Goal: Transaction & Acquisition: Book appointment/travel/reservation

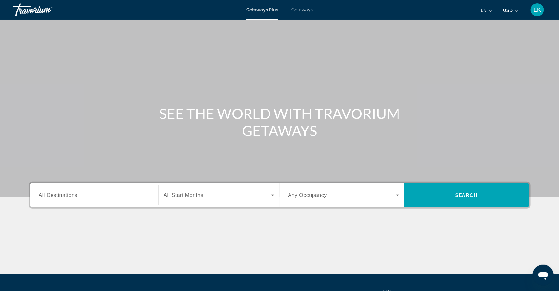
click at [56, 198] on span "All Destinations" at bounding box center [58, 195] width 39 height 6
click at [56, 200] on input "Destination All Destinations" at bounding box center [94, 196] width 111 height 8
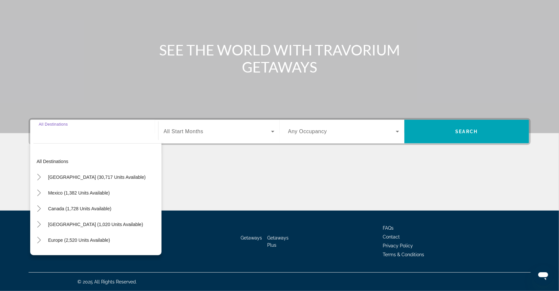
scroll to position [83, 0]
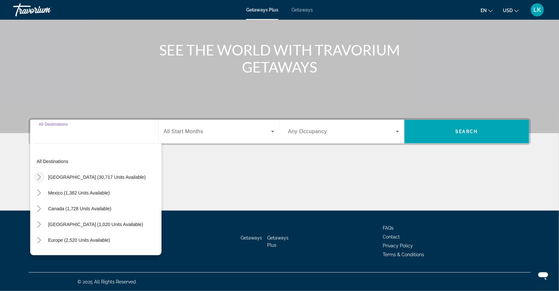
click at [37, 174] on icon "Toggle United States (30,717 units available)" at bounding box center [39, 177] width 4 height 7
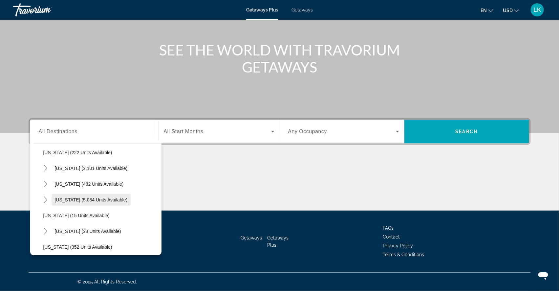
scroll to position [63, 0]
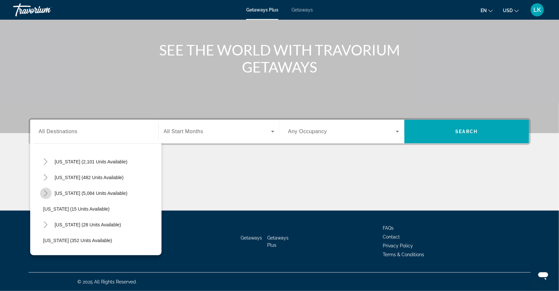
click at [42, 190] on icon "Toggle Florida (5,084 units available)" at bounding box center [45, 193] width 7 height 7
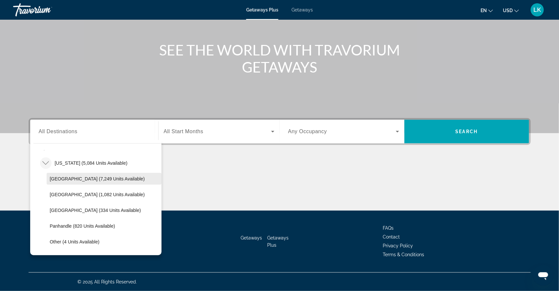
scroll to position [95, 0]
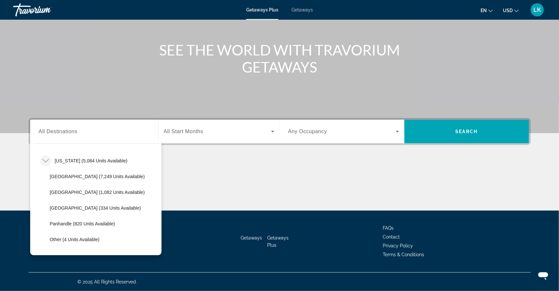
click at [301, 10] on span "Getaways" at bounding box center [301, 9] width 21 height 5
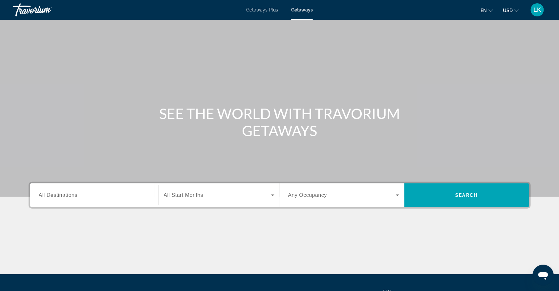
click at [50, 198] on span "All Destinations" at bounding box center [58, 195] width 39 height 6
click at [50, 200] on input "Destination All Destinations" at bounding box center [94, 196] width 111 height 8
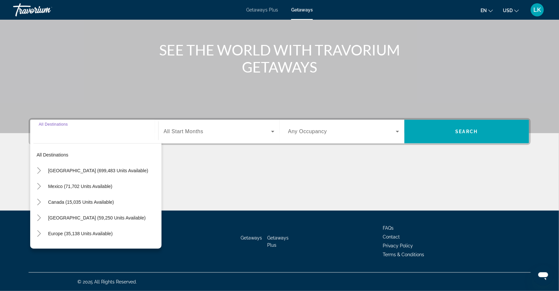
scroll to position [83, 0]
click at [37, 167] on icon "Toggle United States (699,483 units available)" at bounding box center [39, 170] width 4 height 7
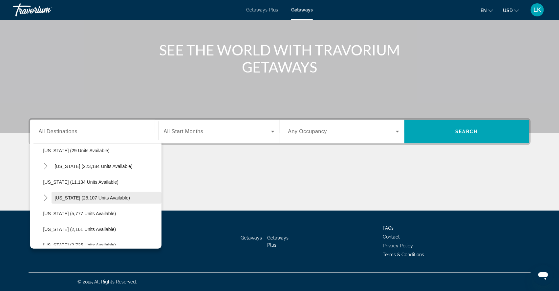
scroll to position [115, 0]
click at [42, 163] on icon "Toggle Florida (223,184 units available)" at bounding box center [45, 166] width 7 height 7
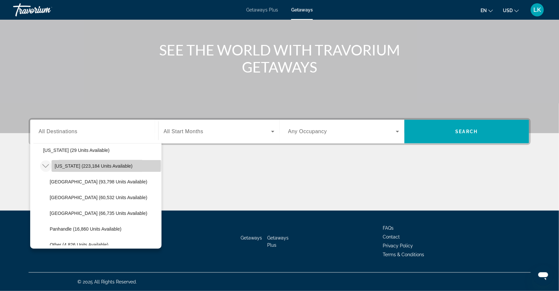
click at [55, 163] on span "[US_STATE] (223,184 units available)" at bounding box center [94, 165] width 78 height 5
type input "**********"
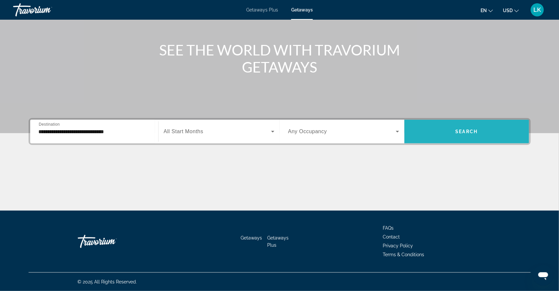
click at [489, 124] on span "Search widget" at bounding box center [466, 132] width 125 height 16
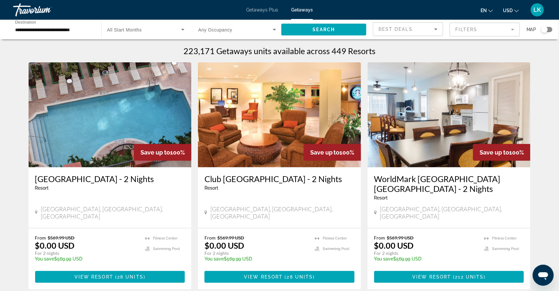
click at [461, 28] on mat-form-field "Filters" at bounding box center [485, 30] width 70 height 14
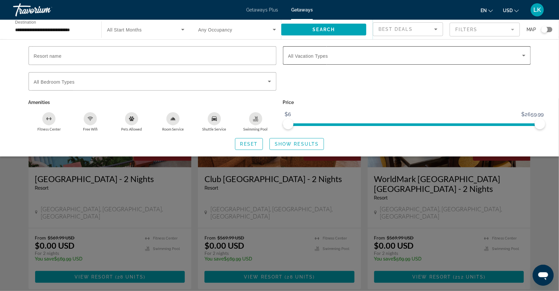
click at [296, 59] on span "All Vacation Types" at bounding box center [308, 55] width 40 height 5
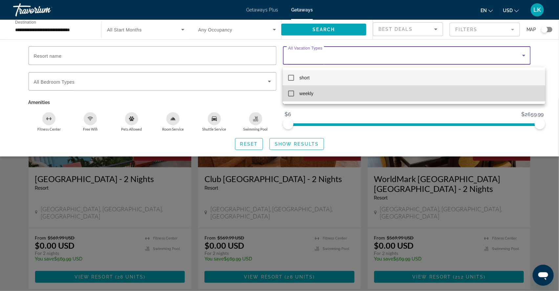
click at [291, 92] on mat-pseudo-checkbox at bounding box center [291, 94] width 6 height 6
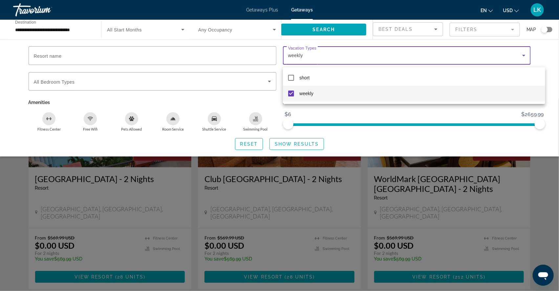
click at [289, 150] on div at bounding box center [279, 145] width 559 height 291
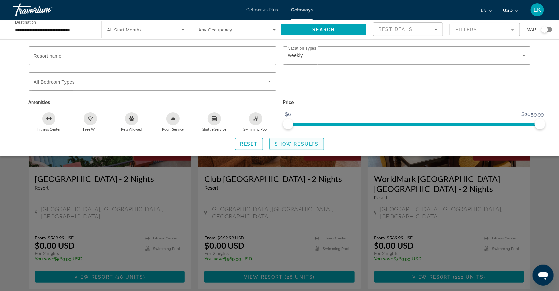
click at [289, 147] on span "Show Results" at bounding box center [297, 143] width 44 height 5
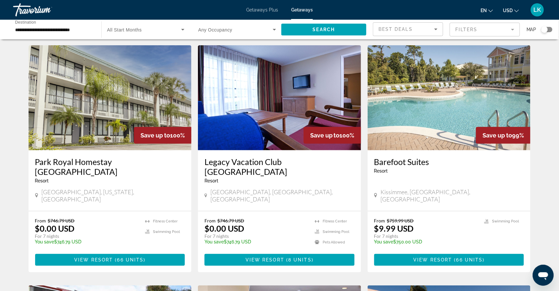
scroll to position [16, 0]
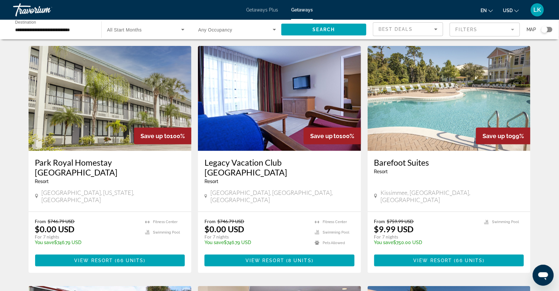
click at [251, 142] on img "Main content" at bounding box center [279, 98] width 163 height 105
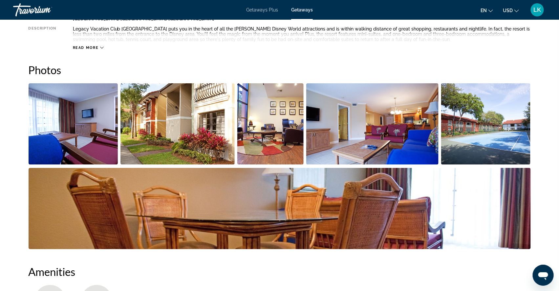
scroll to position [273, 0]
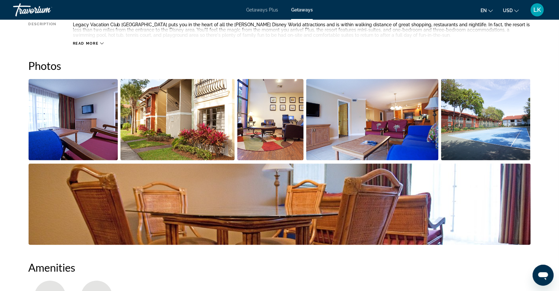
click at [99, 156] on img "Open full-screen image slider" at bounding box center [74, 119] width 90 height 81
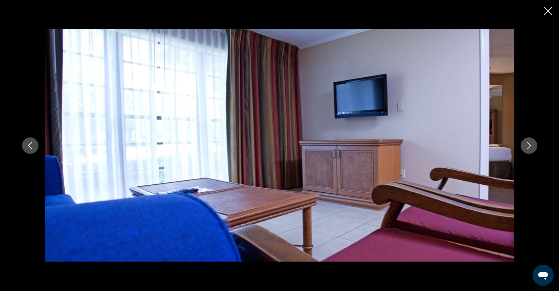
click at [533, 147] on icon "Next image" at bounding box center [529, 146] width 8 height 8
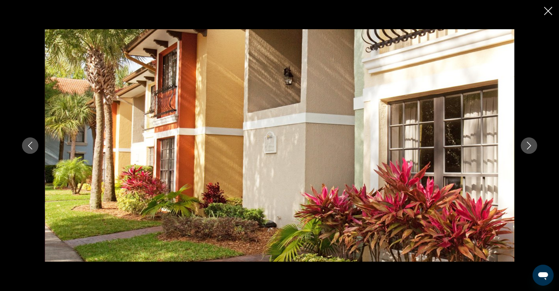
click at [533, 147] on icon "Next image" at bounding box center [529, 146] width 8 height 8
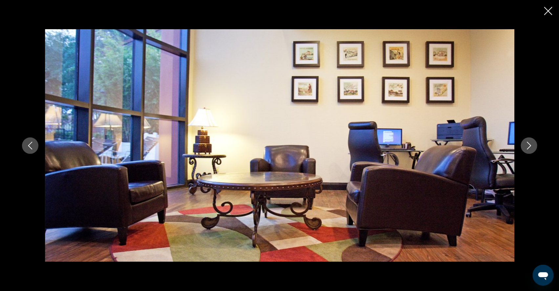
click at [533, 147] on icon "Next image" at bounding box center [529, 146] width 8 height 8
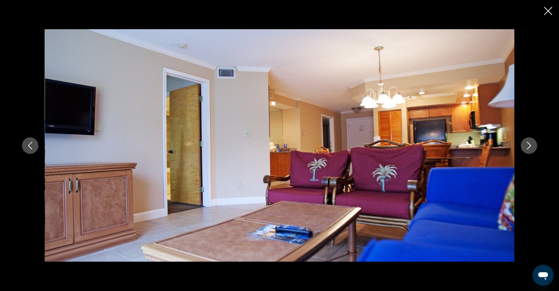
click at [533, 148] on icon "Next image" at bounding box center [529, 146] width 8 height 8
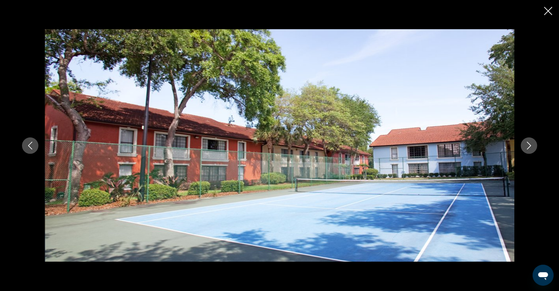
click at [533, 148] on icon "Next image" at bounding box center [529, 146] width 8 height 8
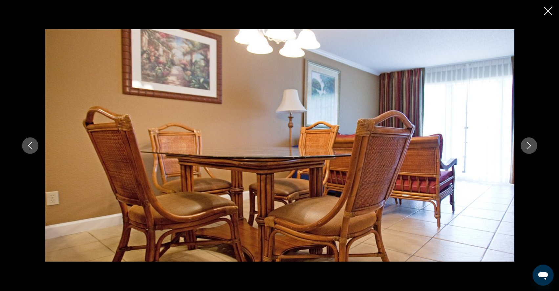
click at [533, 149] on icon "Next image" at bounding box center [529, 146] width 8 height 8
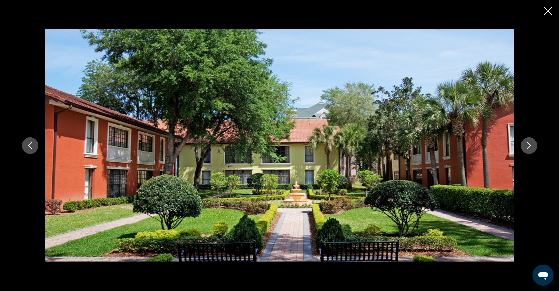
click at [533, 149] on icon "Next image" at bounding box center [529, 146] width 8 height 8
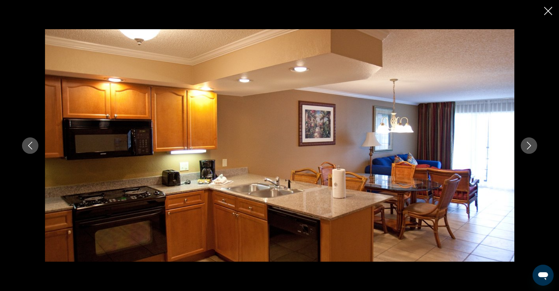
click at [537, 150] on button "Next image" at bounding box center [529, 145] width 16 height 16
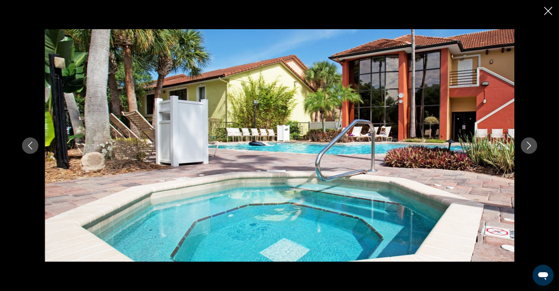
click at [537, 150] on button "Next image" at bounding box center [529, 145] width 16 height 16
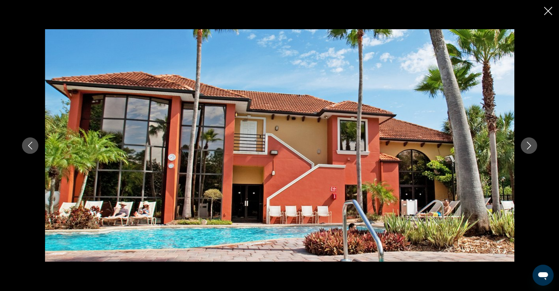
click at [537, 150] on button "Next image" at bounding box center [529, 145] width 16 height 16
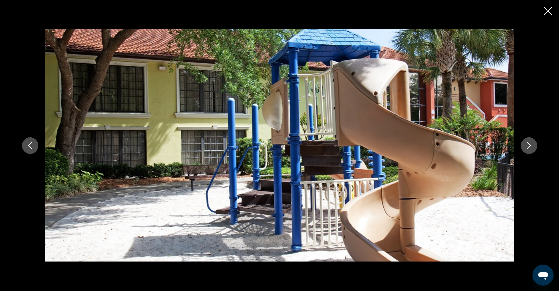
click at [537, 150] on button "Next image" at bounding box center [529, 145] width 16 height 16
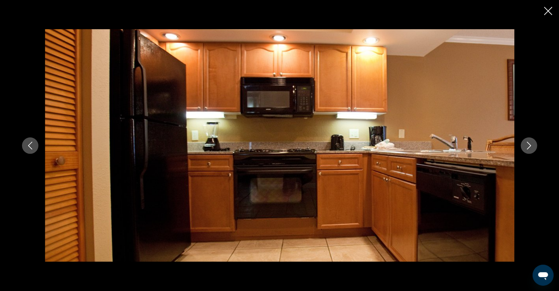
click at [537, 150] on button "Next image" at bounding box center [529, 145] width 16 height 16
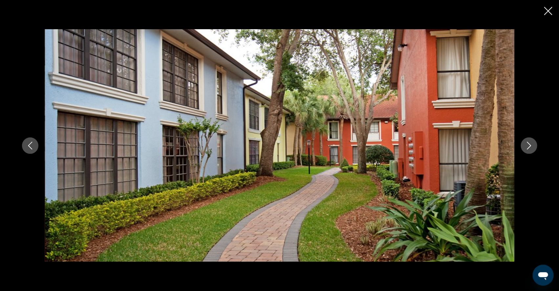
click at [537, 150] on button "Next image" at bounding box center [529, 145] width 16 height 16
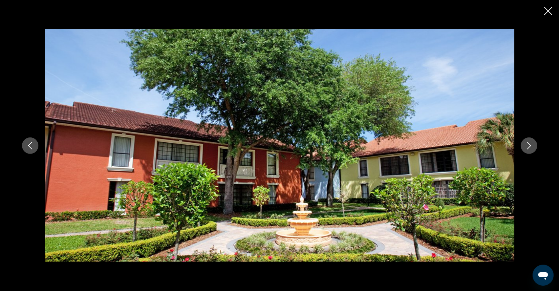
click at [537, 150] on button "Next image" at bounding box center [529, 145] width 16 height 16
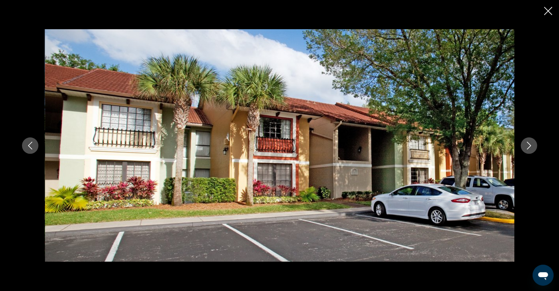
click at [537, 151] on button "Next image" at bounding box center [529, 145] width 16 height 16
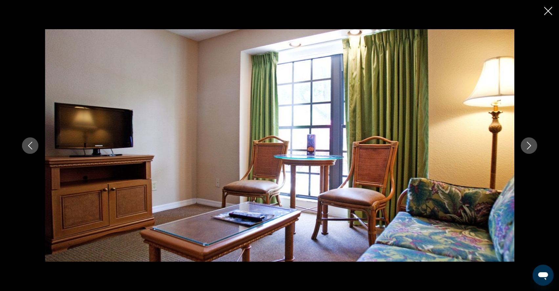
click at [537, 151] on button "Next image" at bounding box center [529, 145] width 16 height 16
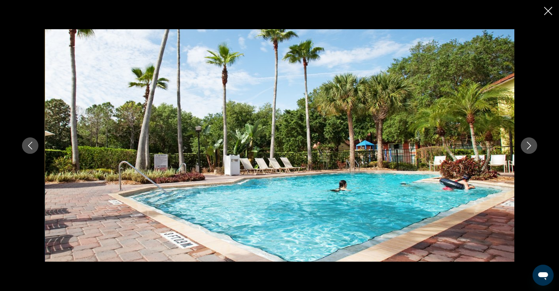
drag, startPoint x: 535, startPoint y: 89, endPoint x: 549, endPoint y: 14, distance: 76.5
click at [549, 14] on icon "Close slideshow" at bounding box center [548, 11] width 8 height 8
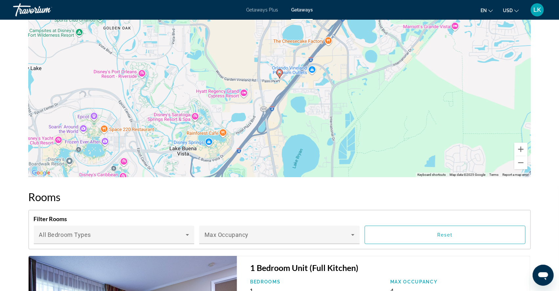
scroll to position [1036, 0]
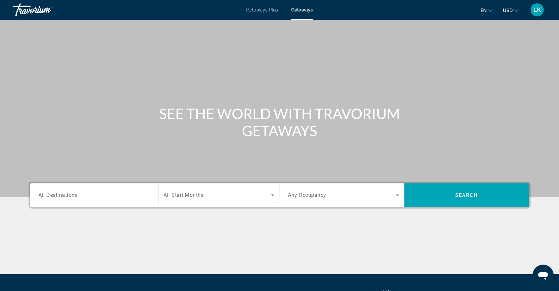
click at [53, 198] on span "All Destinations" at bounding box center [58, 195] width 39 height 6
click at [53, 200] on input "Destination All Destinations" at bounding box center [94, 196] width 111 height 8
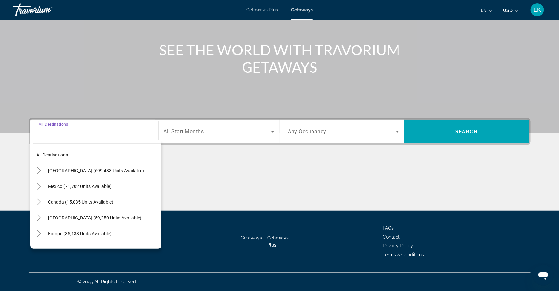
scroll to position [83, 0]
click at [36, 167] on icon "Toggle United States (699,483 units available)" at bounding box center [39, 170] width 7 height 7
click at [262, 9] on span "Getaways Plus" at bounding box center [262, 9] width 32 height 5
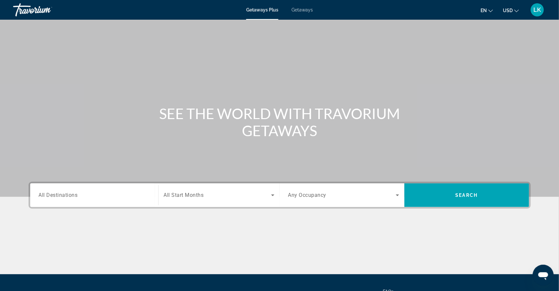
click at [53, 198] on span "All Destinations" at bounding box center [58, 195] width 39 height 6
click at [53, 200] on input "Destination All Destinations" at bounding box center [94, 196] width 111 height 8
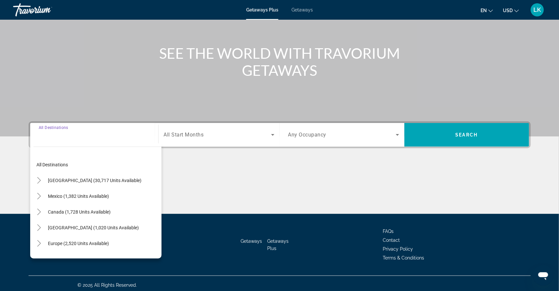
scroll to position [83, 0]
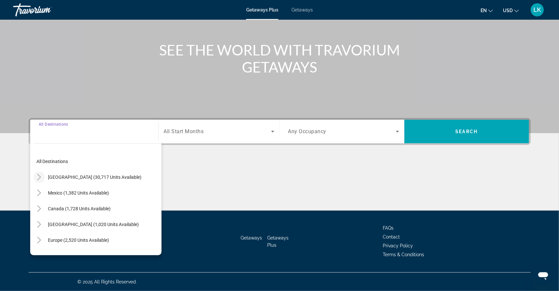
click at [37, 174] on icon "Toggle United States (30,717 units available)" at bounding box center [39, 177] width 4 height 7
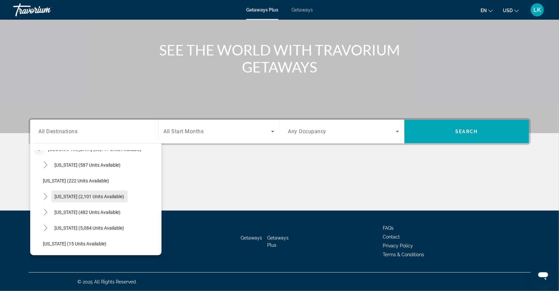
scroll to position [35, 0]
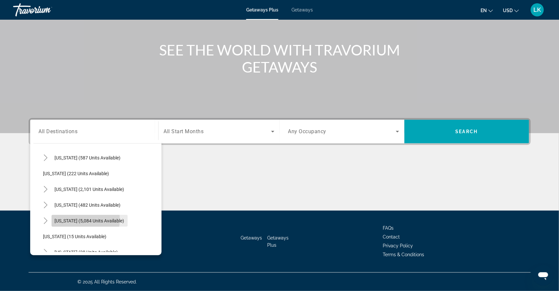
click at [58, 218] on span "[US_STATE] (5,084 units available)" at bounding box center [90, 220] width 70 height 5
type input "**********"
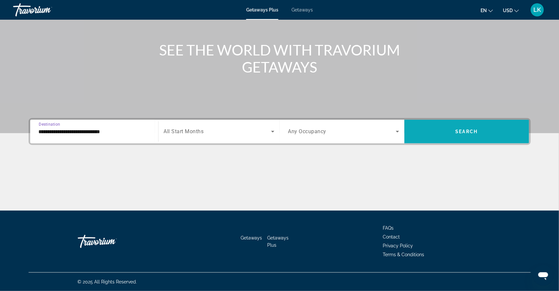
click at [441, 125] on span "Search widget" at bounding box center [466, 132] width 125 height 16
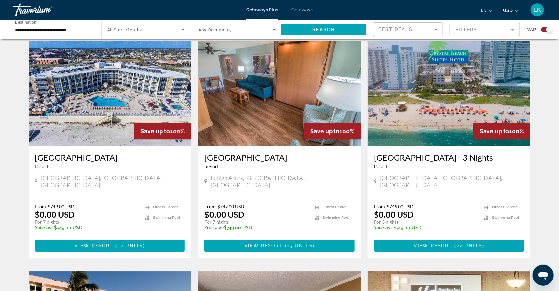
scroll to position [705, 0]
click at [101, 80] on img "Main content" at bounding box center [110, 93] width 163 height 105
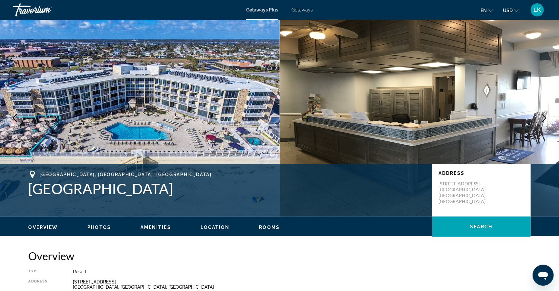
drag, startPoint x: 8, startPoint y: 197, endPoint x: 163, endPoint y: 198, distance: 155.2
click at [163, 198] on div "[GEOGRAPHIC_DATA], [GEOGRAPHIC_DATA] Ocean East Resort Club Address [STREET_ADD…" at bounding box center [279, 190] width 528 height 39
copy h1 "[GEOGRAPHIC_DATA]"
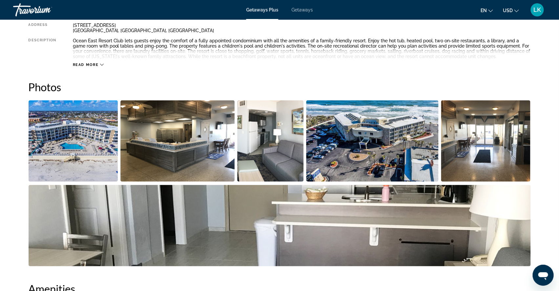
scroll to position [276, 0]
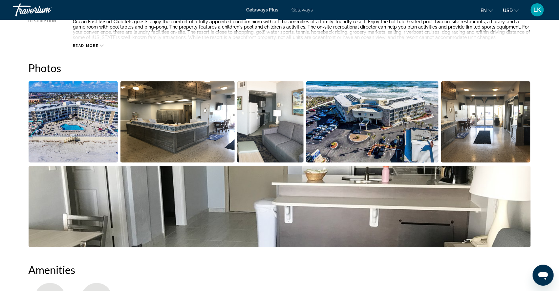
click at [53, 158] on img "Open full-screen image slider" at bounding box center [74, 121] width 90 height 81
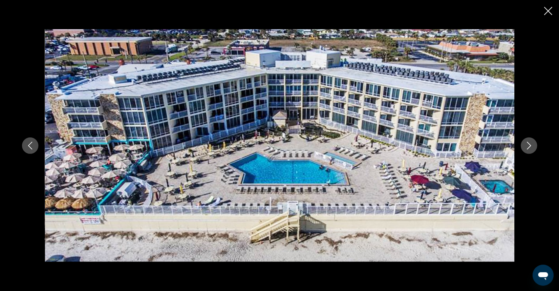
click at [533, 143] on icon "Next image" at bounding box center [529, 146] width 8 height 8
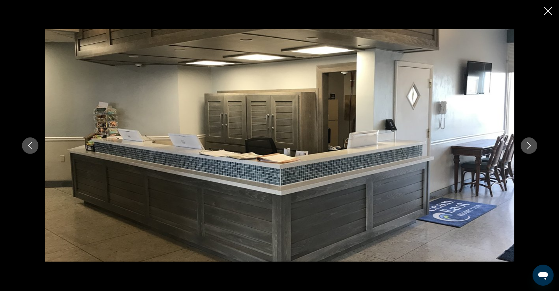
click at [531, 144] on icon "Next image" at bounding box center [529, 146] width 4 height 8
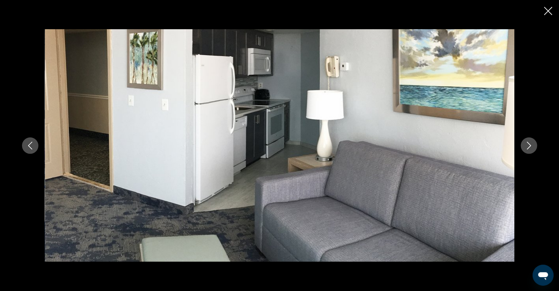
click at [533, 145] on icon "Next image" at bounding box center [529, 146] width 8 height 8
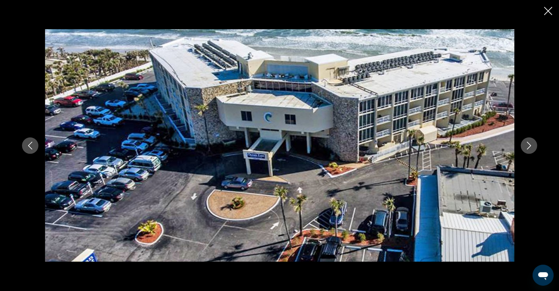
click at [533, 145] on icon "Next image" at bounding box center [529, 146] width 8 height 8
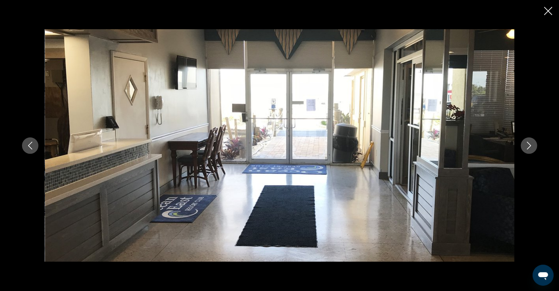
click at [533, 145] on icon "Next image" at bounding box center [529, 146] width 8 height 8
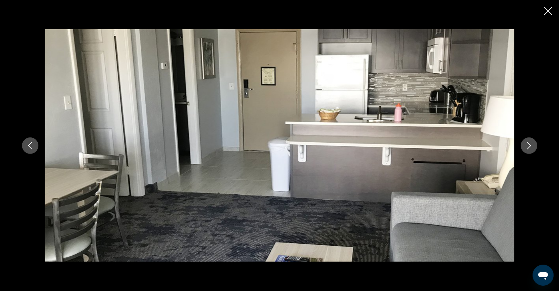
click at [533, 145] on icon "Next image" at bounding box center [529, 146] width 8 height 8
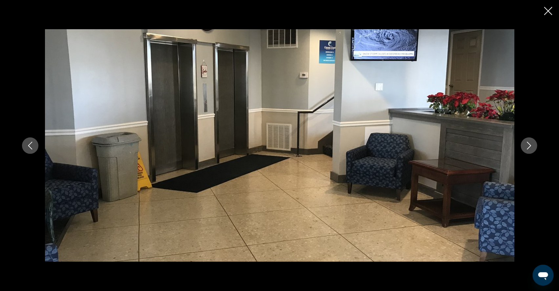
click at [533, 145] on icon "Next image" at bounding box center [529, 146] width 8 height 8
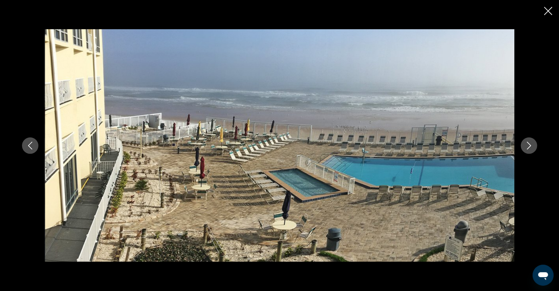
click at [533, 145] on icon "Next image" at bounding box center [529, 146] width 8 height 8
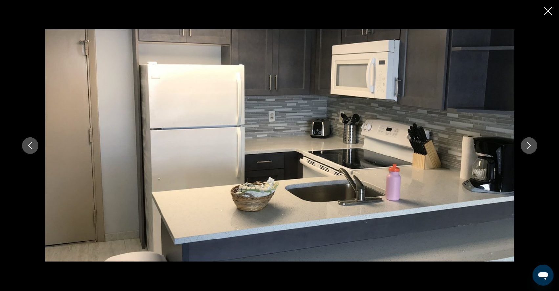
click at [533, 145] on icon "Next image" at bounding box center [529, 146] width 8 height 8
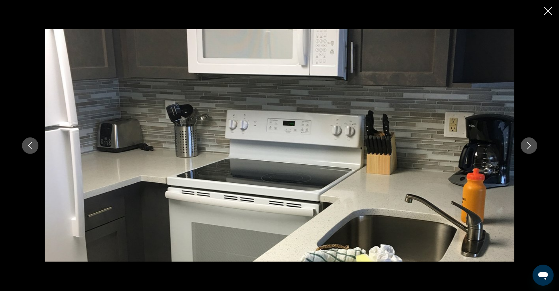
click at [533, 145] on icon "Next image" at bounding box center [529, 146] width 8 height 8
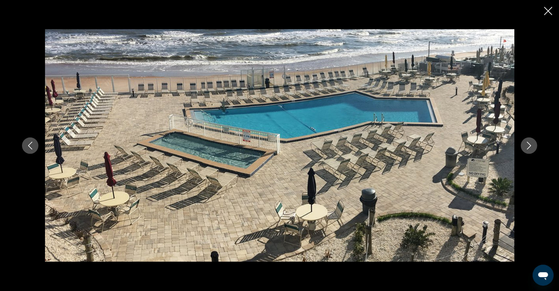
click at [533, 145] on icon "Next image" at bounding box center [529, 146] width 8 height 8
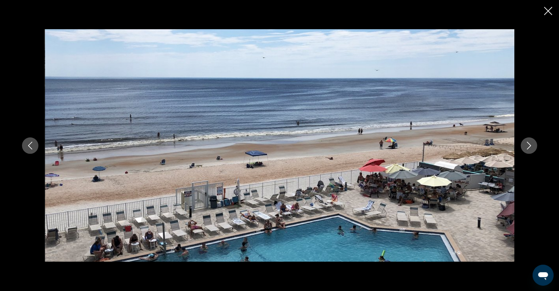
click at [533, 145] on icon "Next image" at bounding box center [529, 146] width 8 height 8
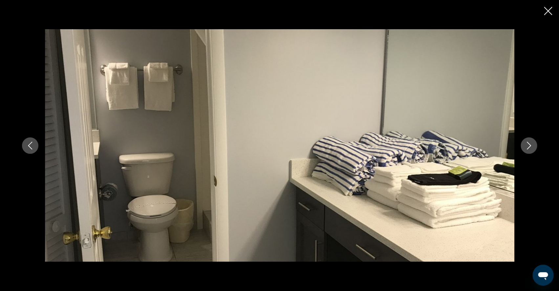
click at [533, 145] on icon "Next image" at bounding box center [529, 146] width 8 height 8
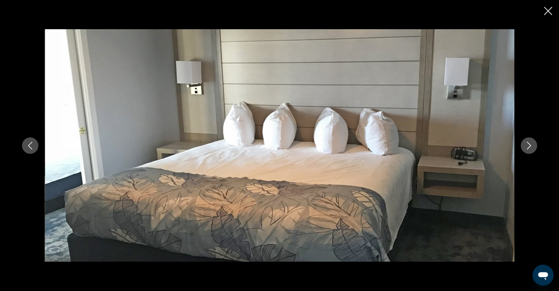
click at [533, 145] on icon "Next image" at bounding box center [529, 146] width 8 height 8
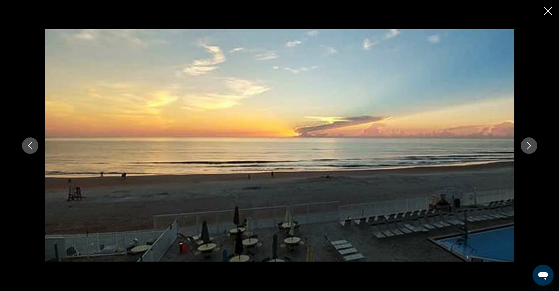
click at [533, 146] on icon "Next image" at bounding box center [529, 146] width 8 height 8
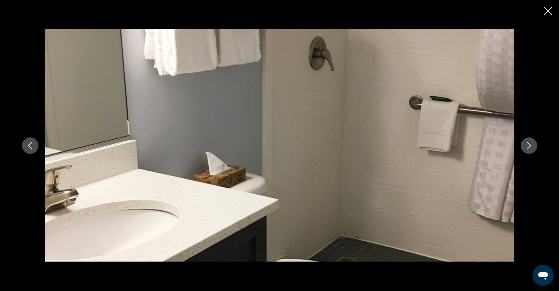
click at [546, 11] on icon "Close slideshow" at bounding box center [548, 11] width 8 height 8
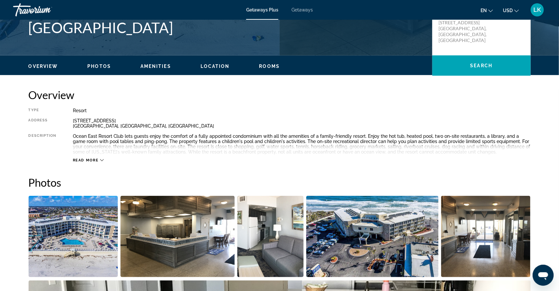
scroll to position [158, 0]
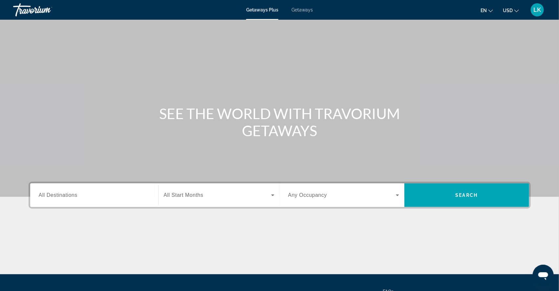
click at [308, 10] on span "Getaways" at bounding box center [301, 9] width 21 height 5
click at [49, 198] on span "All Destinations" at bounding box center [58, 195] width 39 height 6
click at [49, 200] on input "Destination All Destinations" at bounding box center [94, 196] width 111 height 8
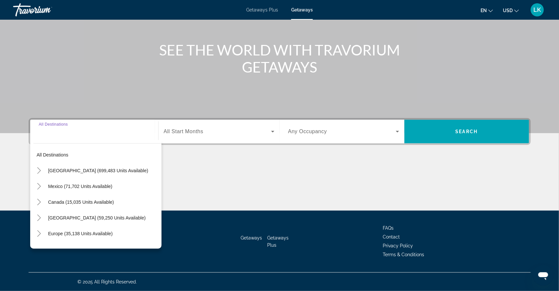
scroll to position [83, 0]
click at [37, 167] on icon "Toggle United States (699,483 units available)" at bounding box center [39, 170] width 4 height 7
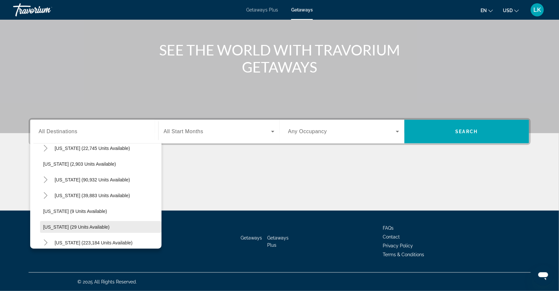
scroll to position [60, 0]
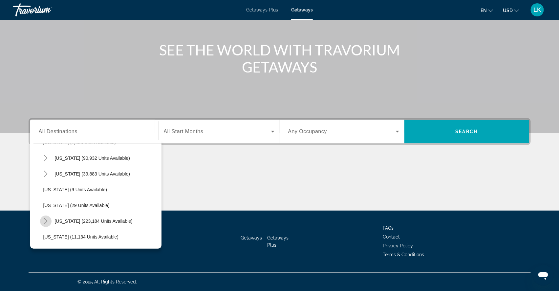
click at [44, 218] on icon "Toggle Florida (223,184 units available)" at bounding box center [46, 221] width 4 height 7
click at [50, 234] on span "[GEOGRAPHIC_DATA] (93,798 units available)" at bounding box center [98, 236] width 97 height 5
type input "**********"
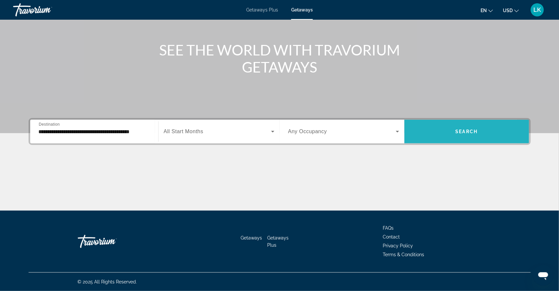
click at [451, 126] on span "Search widget" at bounding box center [466, 132] width 125 height 16
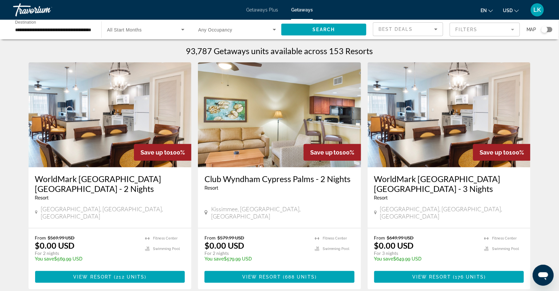
click at [50, 31] on input "**********" at bounding box center [54, 30] width 78 height 8
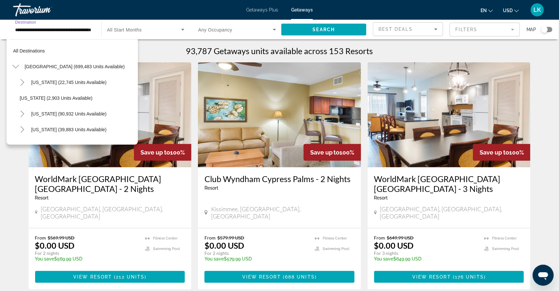
scroll to position [99, 0]
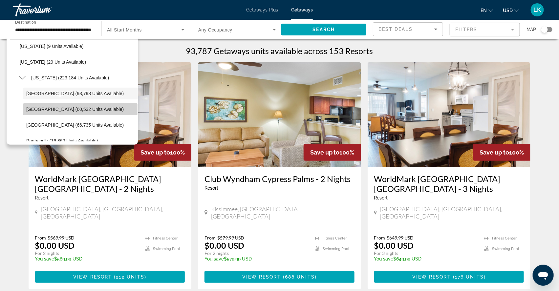
click at [30, 110] on span "[GEOGRAPHIC_DATA] (60,532 units available)" at bounding box center [74, 109] width 97 height 5
type input "**********"
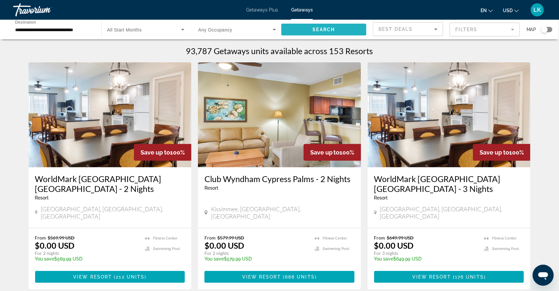
click at [317, 28] on span "Search widget" at bounding box center [323, 30] width 85 height 16
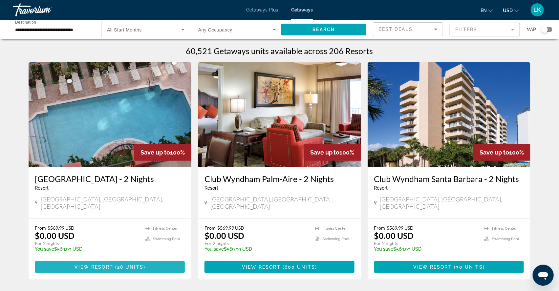
click at [88, 270] on span "View Resort" at bounding box center [93, 266] width 39 height 5
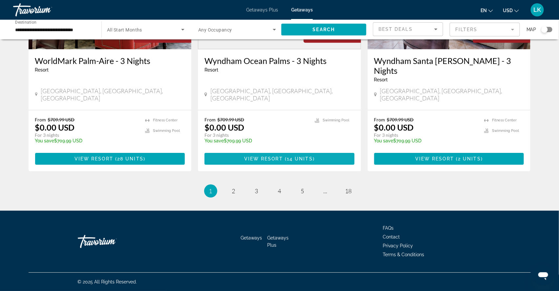
scroll to position [825, 0]
click at [232, 187] on span "2" at bounding box center [233, 190] width 3 height 7
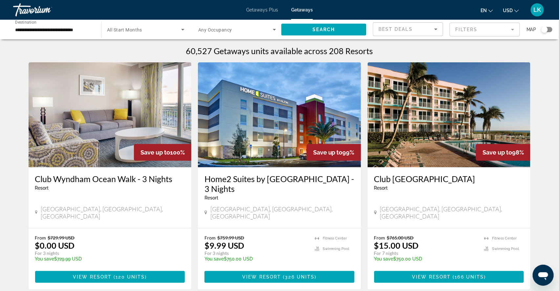
click at [470, 29] on mat-form-field "Filters" at bounding box center [485, 30] width 70 height 14
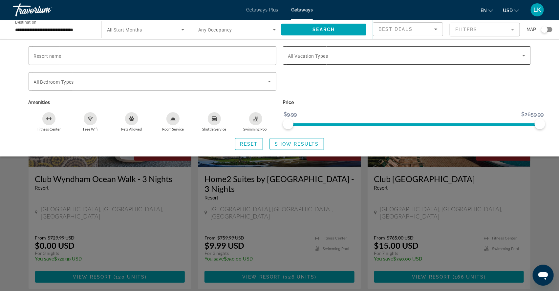
click at [318, 56] on span "All Vacation Types" at bounding box center [308, 55] width 40 height 5
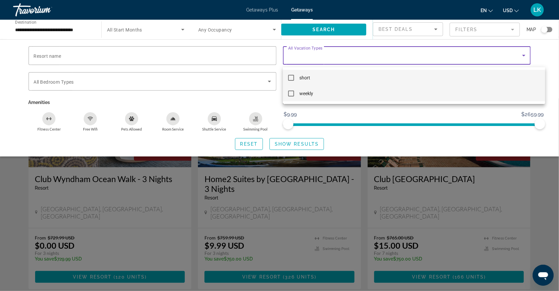
click at [291, 93] on mat-pseudo-checkbox at bounding box center [291, 94] width 6 height 6
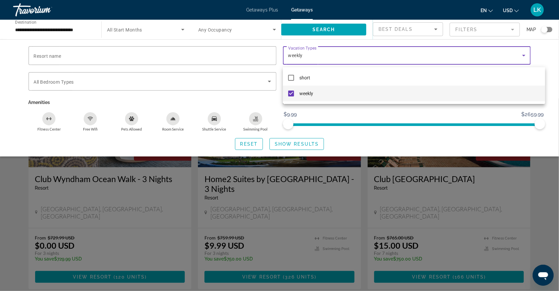
click at [285, 148] on div at bounding box center [279, 145] width 559 height 291
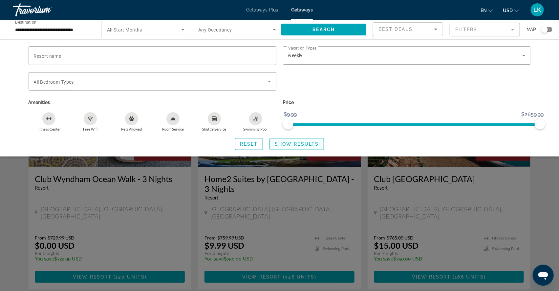
click at [285, 147] on span "Show Results" at bounding box center [297, 143] width 44 height 5
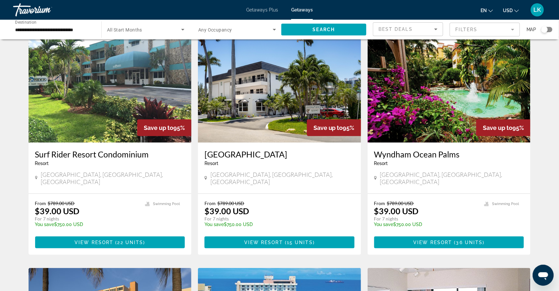
scroll to position [255, 0]
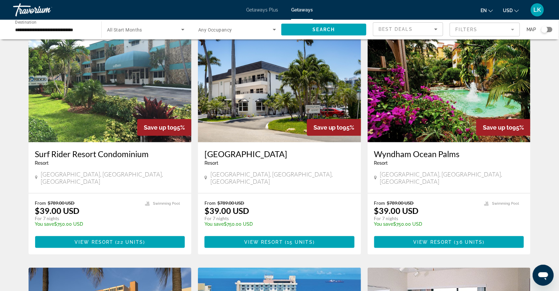
click at [431, 132] on img "Main content" at bounding box center [449, 89] width 163 height 105
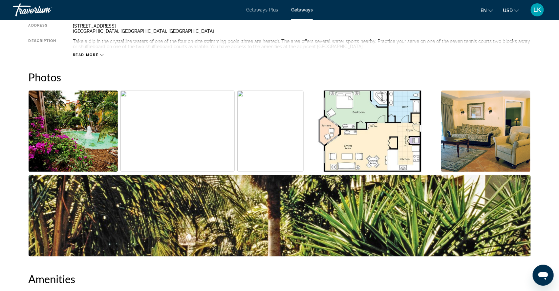
scroll to position [229, 0]
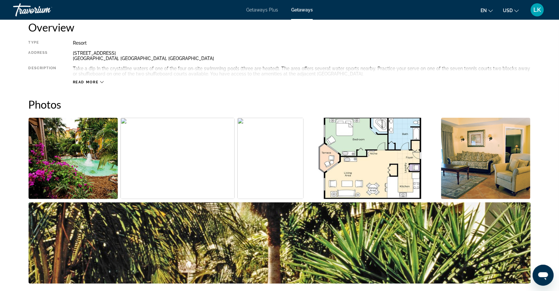
click at [86, 168] on img "Open full-screen image slider" at bounding box center [74, 158] width 90 height 81
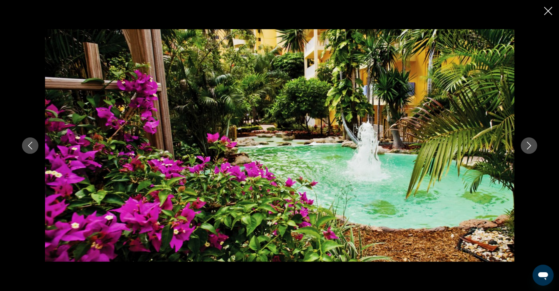
click at [533, 147] on icon "Next image" at bounding box center [529, 146] width 8 height 8
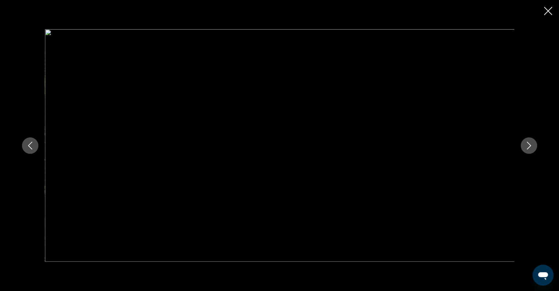
click at [533, 147] on icon "Next image" at bounding box center [529, 146] width 8 height 8
click at [533, 146] on icon "Next image" at bounding box center [529, 146] width 8 height 8
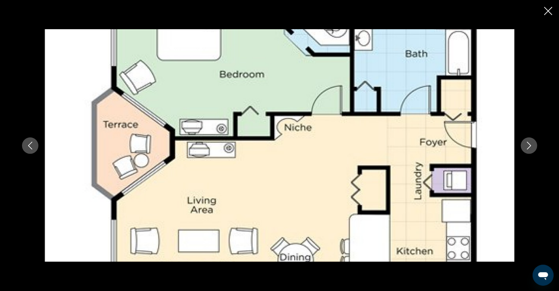
click at [533, 146] on icon "Next image" at bounding box center [529, 146] width 8 height 8
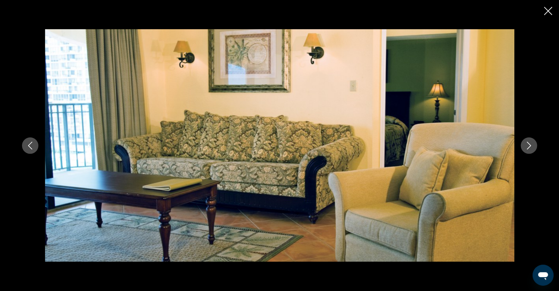
click at [533, 146] on icon "Next image" at bounding box center [529, 146] width 8 height 8
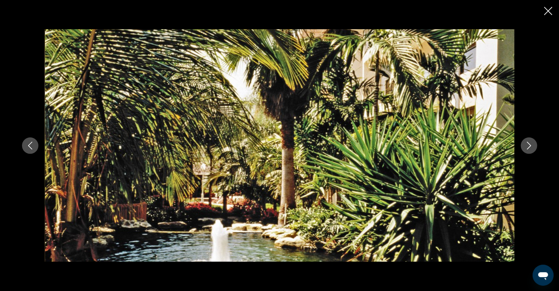
click at [533, 146] on icon "Next image" at bounding box center [529, 146] width 8 height 8
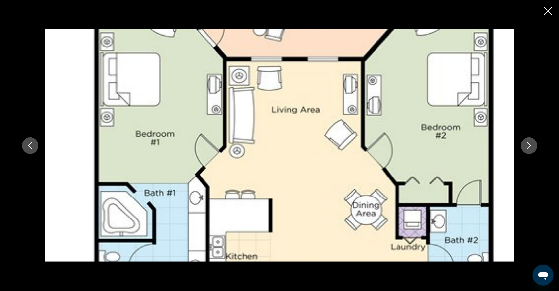
click at [533, 147] on icon "Next image" at bounding box center [529, 146] width 8 height 8
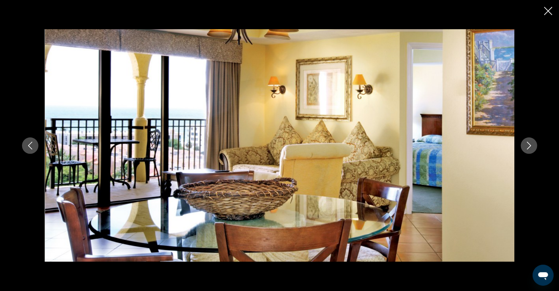
click at [533, 147] on icon "Next image" at bounding box center [529, 146] width 8 height 8
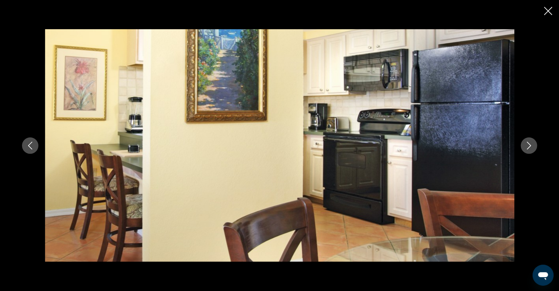
click at [531, 147] on icon "Next image" at bounding box center [529, 146] width 4 height 8
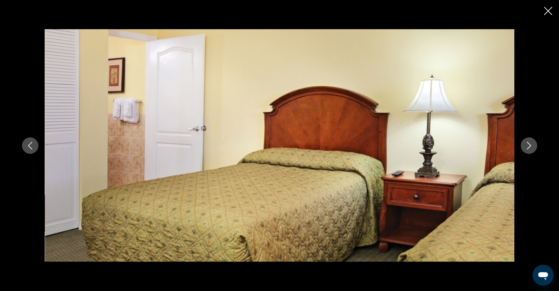
click at [531, 147] on icon "Next image" at bounding box center [529, 146] width 4 height 8
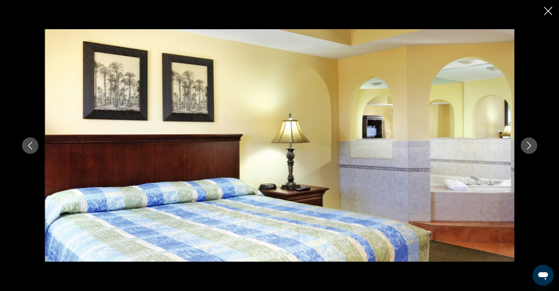
click at [531, 148] on icon "Next image" at bounding box center [529, 146] width 4 height 8
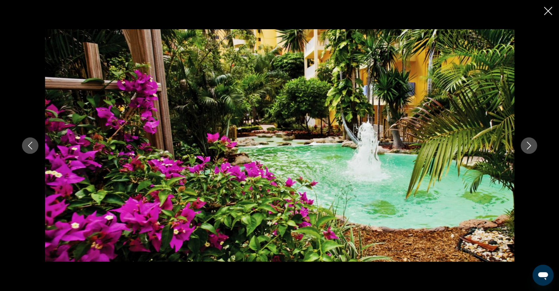
click at [531, 148] on icon "Next image" at bounding box center [529, 146] width 4 height 8
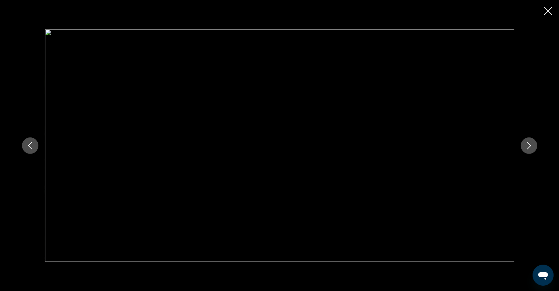
click at [531, 148] on icon "Next image" at bounding box center [529, 146] width 4 height 8
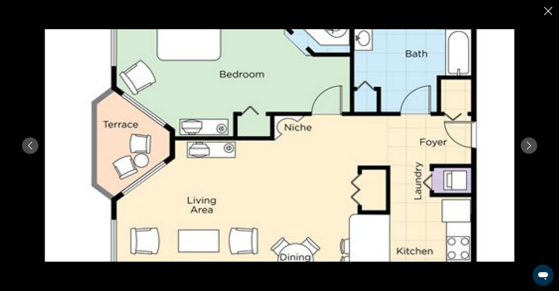
click at [531, 148] on icon "Next image" at bounding box center [529, 146] width 4 height 8
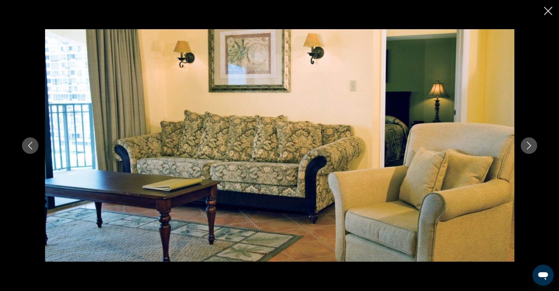
click at [550, 10] on icon "Close slideshow" at bounding box center [548, 11] width 8 height 8
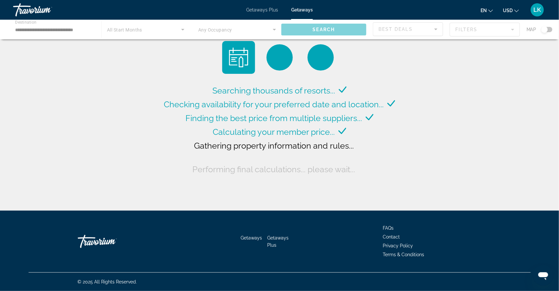
click at [86, 31] on div "Main content" at bounding box center [279, 30] width 559 height 20
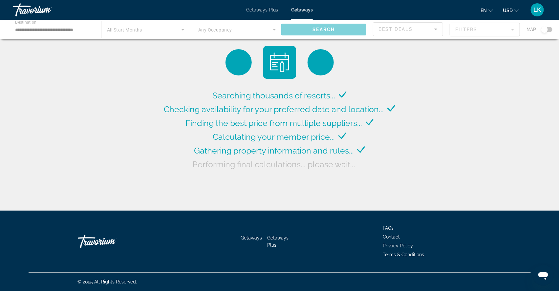
click at [56, 30] on div "Main content" at bounding box center [279, 30] width 559 height 20
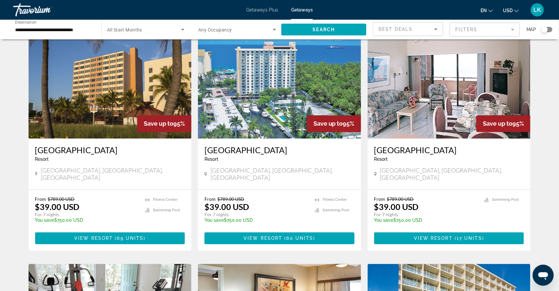
scroll to position [491, 0]
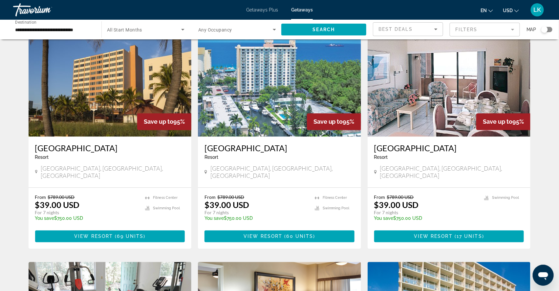
click at [261, 126] on img "Main content" at bounding box center [279, 84] width 163 height 105
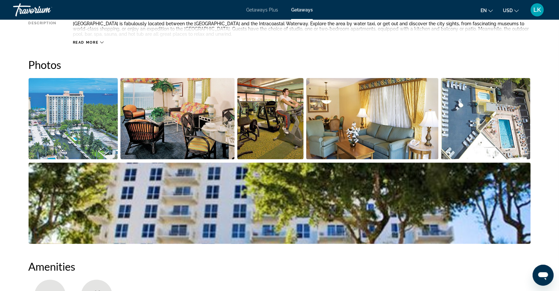
scroll to position [281, 0]
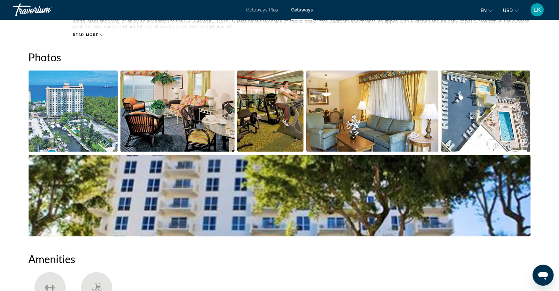
click at [54, 138] on img "Open full-screen image slider" at bounding box center [74, 111] width 90 height 81
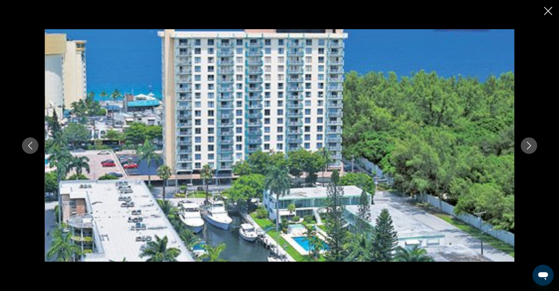
click at [533, 142] on icon "Next image" at bounding box center [529, 146] width 8 height 8
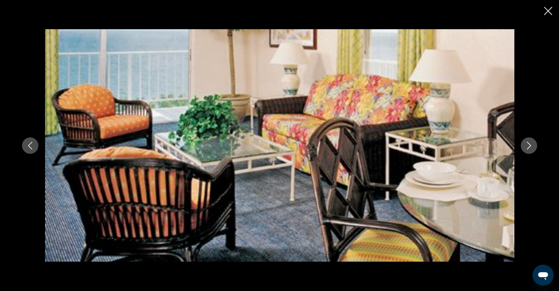
click at [533, 142] on icon "Next image" at bounding box center [529, 146] width 8 height 8
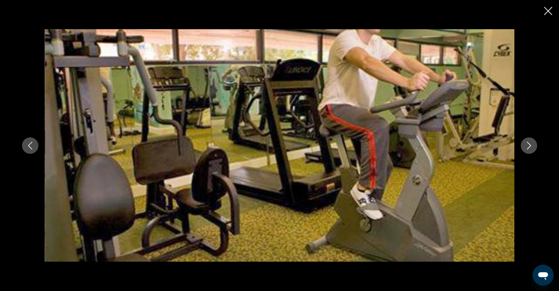
click at [531, 142] on icon "Next image" at bounding box center [529, 146] width 4 height 8
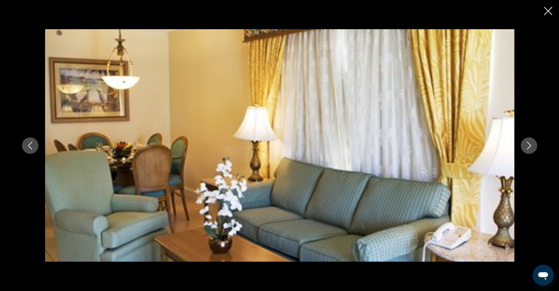
click at [531, 143] on icon "Next image" at bounding box center [529, 146] width 4 height 8
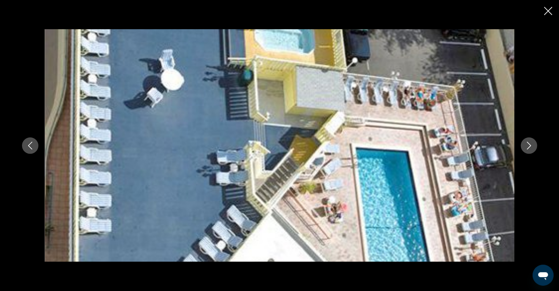
click at [531, 143] on icon "Next image" at bounding box center [529, 146] width 4 height 8
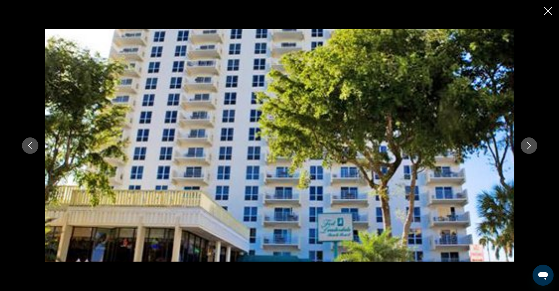
click at [531, 143] on icon "Next image" at bounding box center [529, 146] width 4 height 8
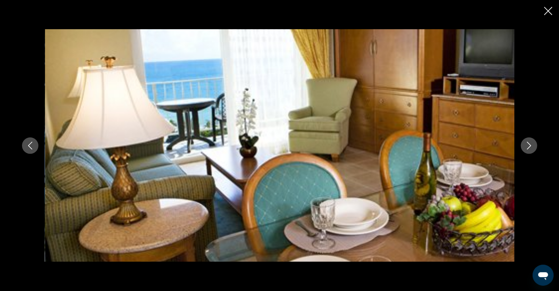
click at [531, 143] on icon "Next image" at bounding box center [529, 146] width 4 height 8
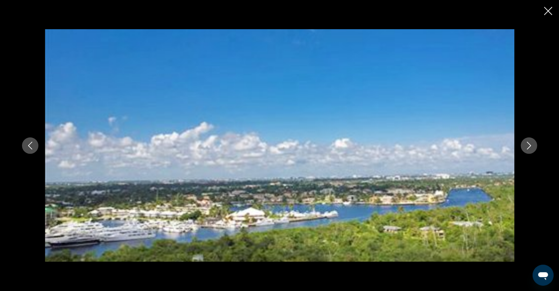
click at [531, 143] on icon "Next image" at bounding box center [529, 146] width 4 height 8
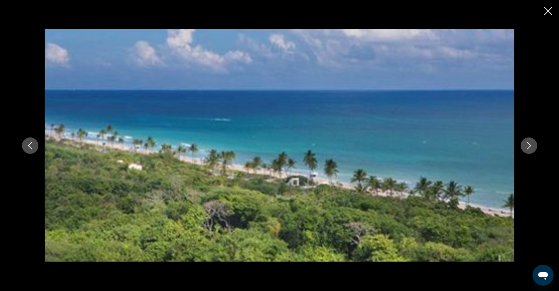
click at [531, 143] on icon "Next image" at bounding box center [529, 146] width 4 height 8
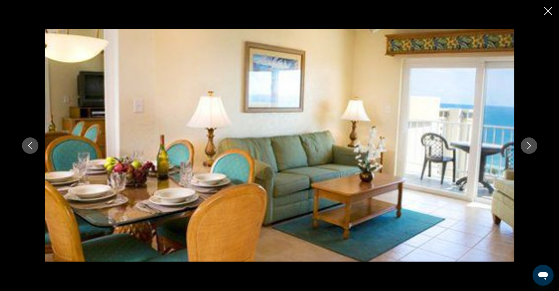
click at [531, 143] on icon "Next image" at bounding box center [529, 146] width 4 height 8
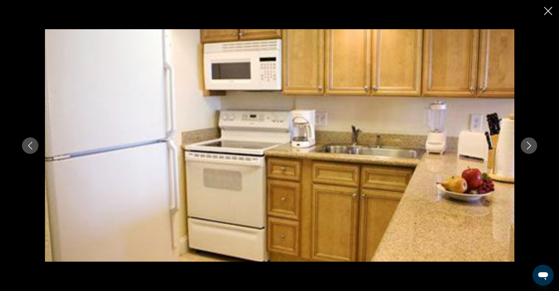
click at [531, 143] on icon "Next image" at bounding box center [529, 146] width 4 height 8
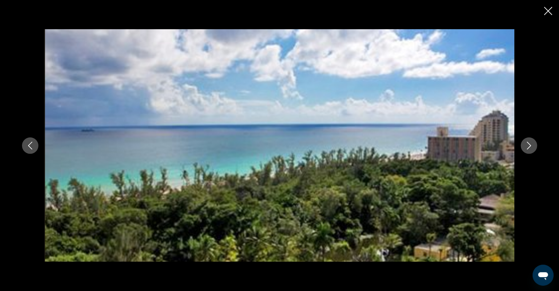
click at [531, 143] on icon "Next image" at bounding box center [529, 146] width 4 height 8
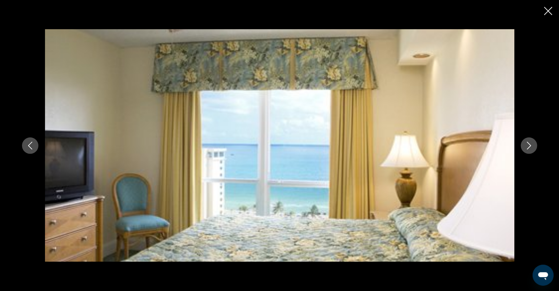
click at [531, 143] on icon "Next image" at bounding box center [529, 146] width 4 height 8
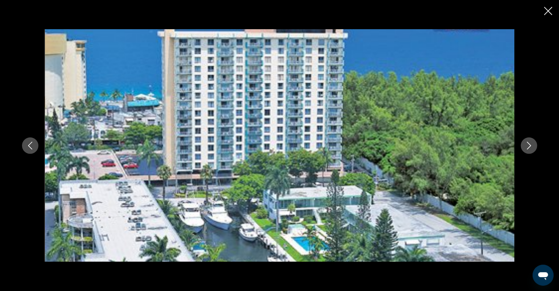
click at [531, 143] on icon "Next image" at bounding box center [529, 146] width 4 height 8
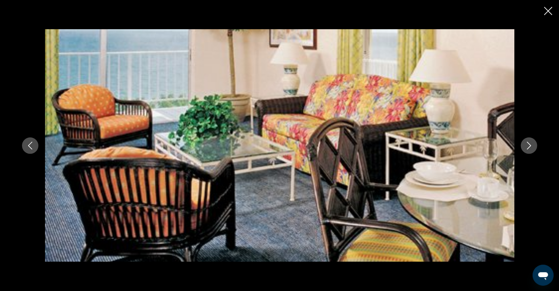
click at [533, 142] on icon "Next image" at bounding box center [529, 146] width 8 height 8
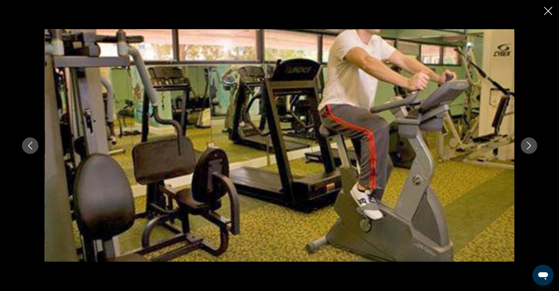
click at [533, 142] on icon "Next image" at bounding box center [529, 146] width 8 height 8
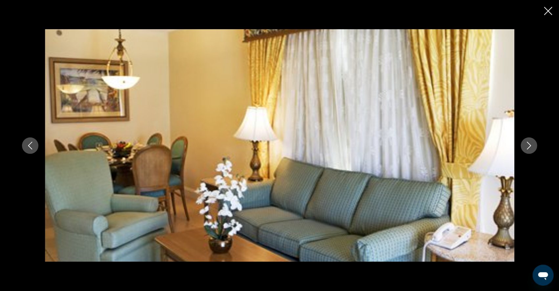
click at [548, 11] on icon "Close slideshow" at bounding box center [548, 11] width 8 height 8
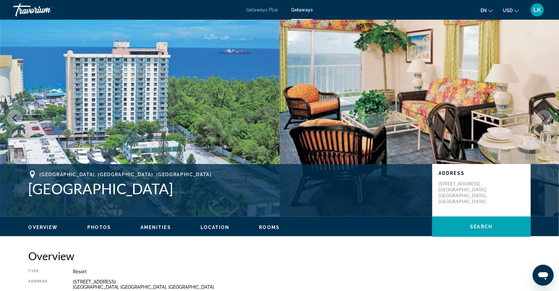
scroll to position [0, 0]
click at [259, 9] on span "Getaways Plus" at bounding box center [262, 9] width 32 height 5
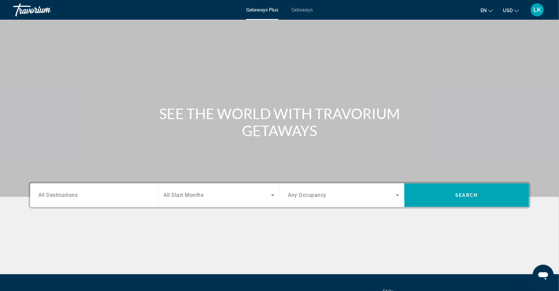
click at [303, 9] on span "Getaways" at bounding box center [301, 9] width 21 height 5
click at [59, 198] on span "All Destinations" at bounding box center [58, 195] width 39 height 6
click at [59, 200] on input "Destination All Destinations" at bounding box center [94, 196] width 111 height 8
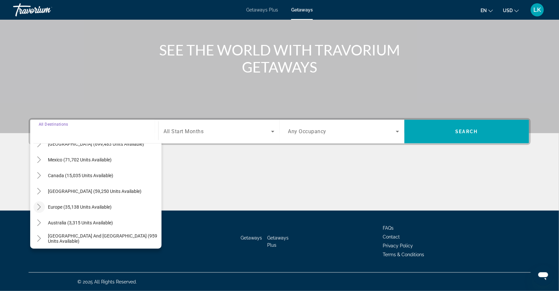
scroll to position [31, 0]
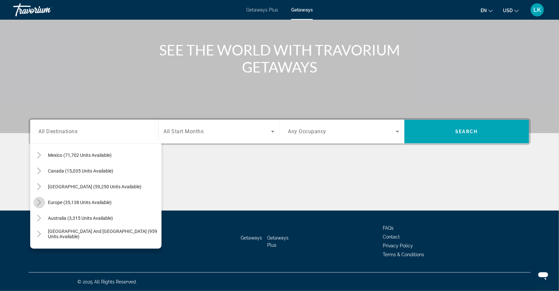
click at [37, 199] on icon "Toggle Europe (35,138 units available)" at bounding box center [39, 202] width 4 height 7
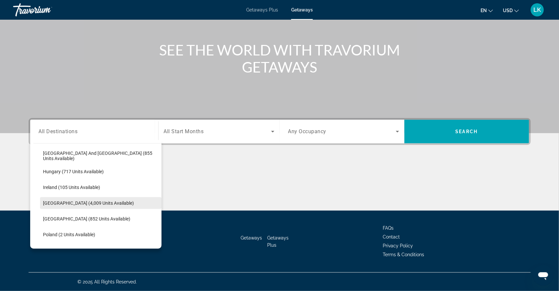
scroll to position [220, 0]
click at [60, 200] on span "Italy (4,009 units available)" at bounding box center [88, 202] width 91 height 5
type input "**********"
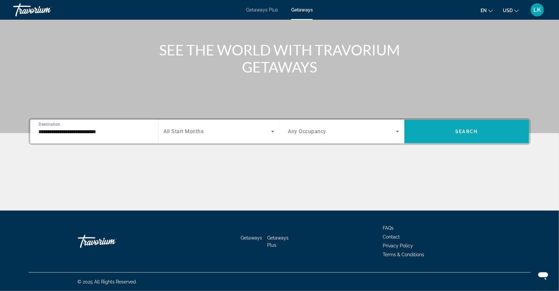
click at [452, 124] on span "Search widget" at bounding box center [466, 132] width 125 height 16
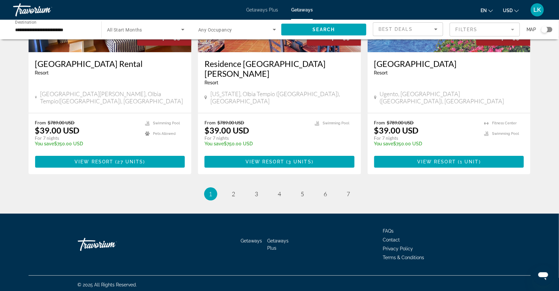
scroll to position [807, 0]
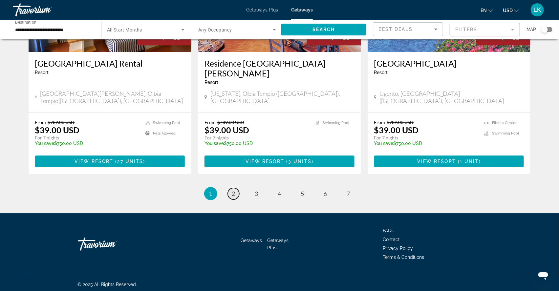
click at [232, 197] on span "2" at bounding box center [233, 193] width 3 height 7
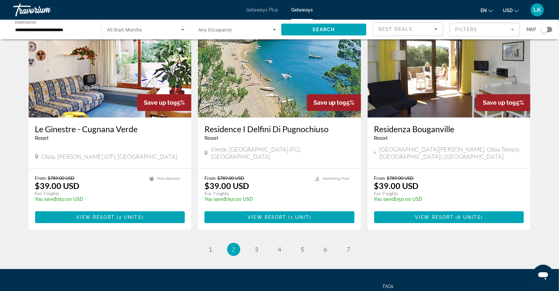
scroll to position [744, 0]
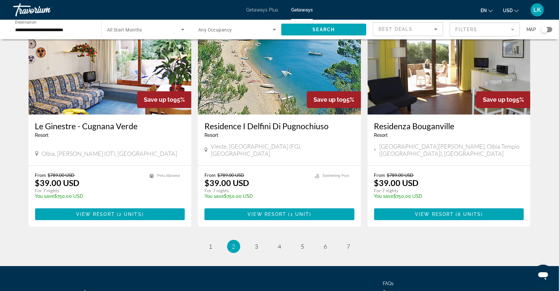
click at [275, 105] on img "Main content" at bounding box center [279, 62] width 163 height 105
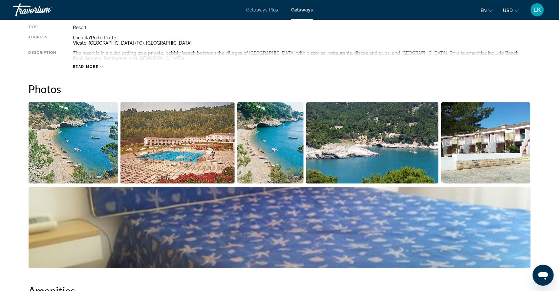
scroll to position [250, 0]
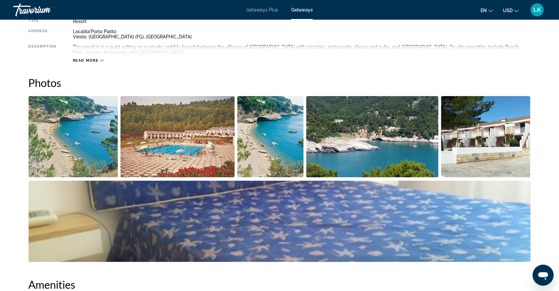
click at [64, 156] on img "Open full-screen image slider" at bounding box center [74, 136] width 90 height 81
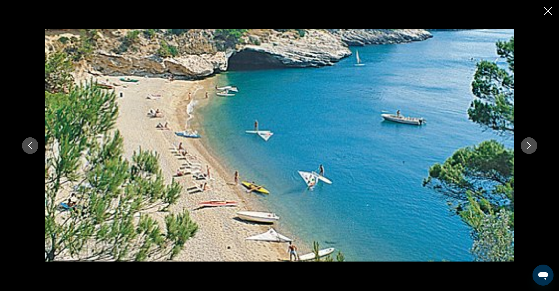
click at [533, 142] on icon "Next image" at bounding box center [529, 146] width 8 height 8
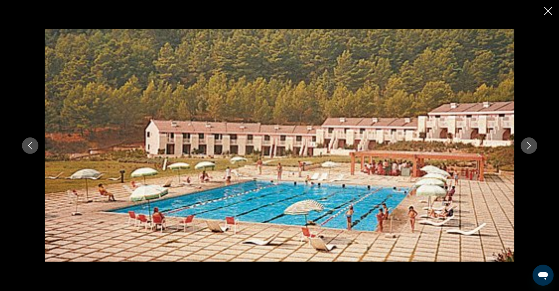
click at [533, 143] on icon "Next image" at bounding box center [529, 146] width 8 height 8
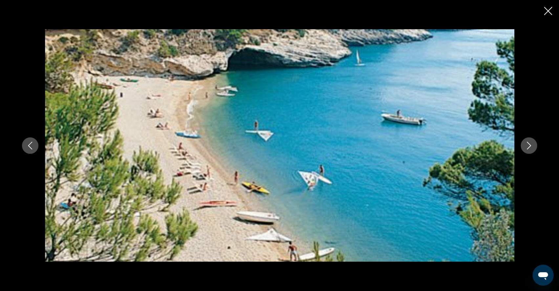
click at [531, 144] on icon "Next image" at bounding box center [529, 146] width 4 height 8
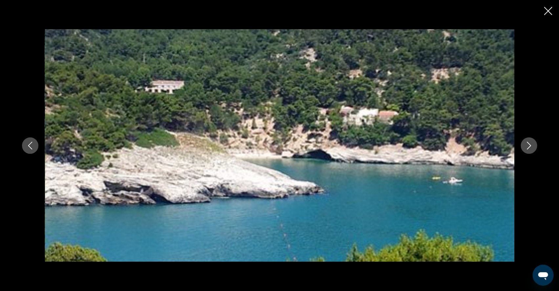
click at [531, 144] on icon "Next image" at bounding box center [529, 146] width 4 height 8
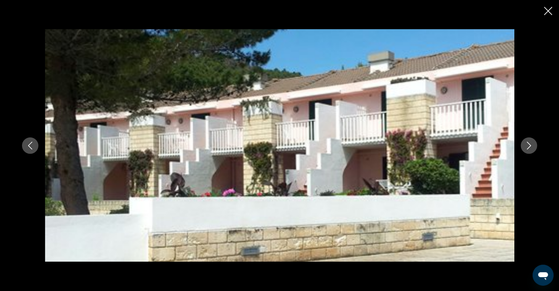
click at [533, 145] on icon "Next image" at bounding box center [529, 146] width 8 height 8
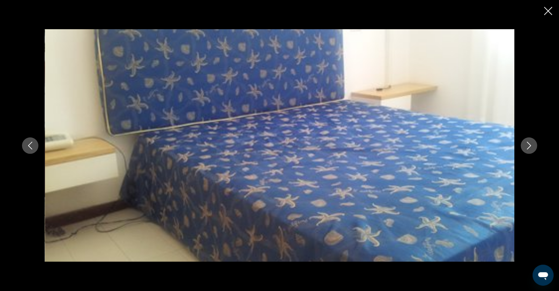
click at [533, 145] on icon "Next image" at bounding box center [529, 146] width 8 height 8
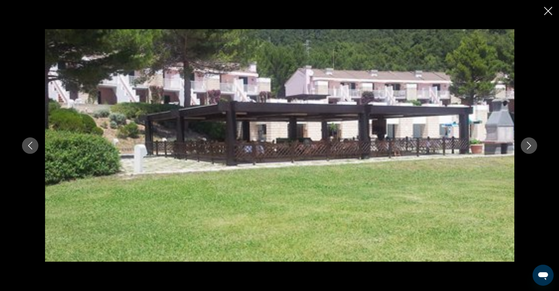
click at [533, 146] on icon "Next image" at bounding box center [529, 146] width 8 height 8
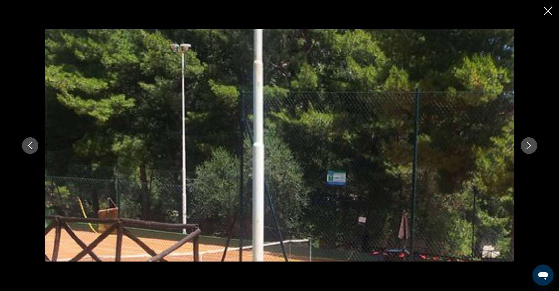
click at [531, 147] on icon "Next image" at bounding box center [529, 146] width 4 height 8
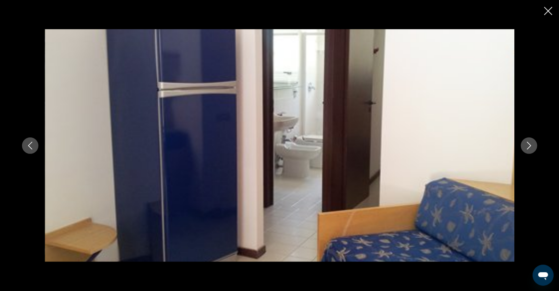
click at [531, 147] on icon "Next image" at bounding box center [529, 146] width 4 height 8
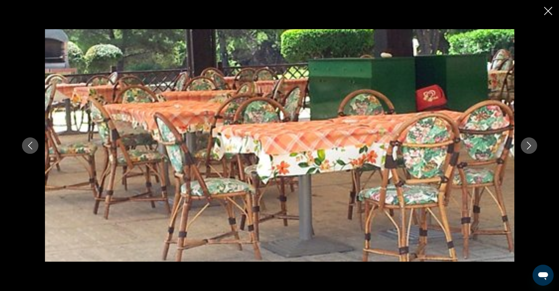
click at [533, 147] on icon "Next image" at bounding box center [529, 146] width 8 height 8
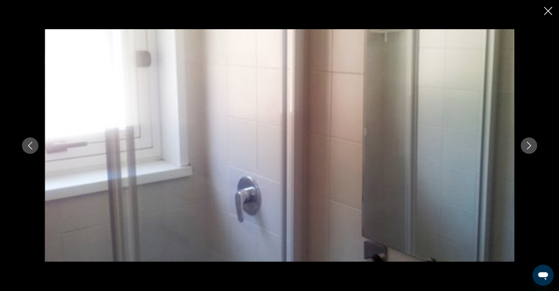
click at [533, 148] on icon "Next image" at bounding box center [529, 146] width 8 height 8
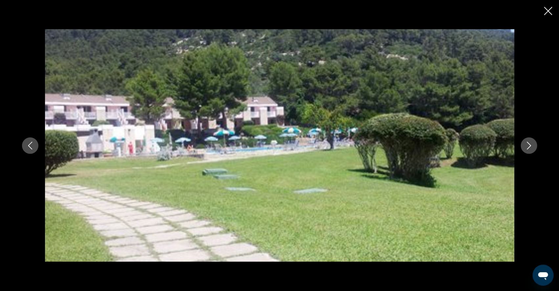
click at [533, 148] on icon "Next image" at bounding box center [529, 146] width 8 height 8
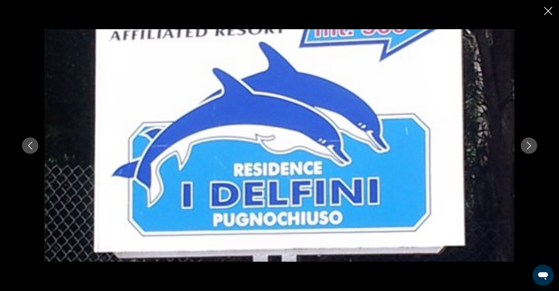
click at [533, 149] on icon "Next image" at bounding box center [529, 146] width 8 height 8
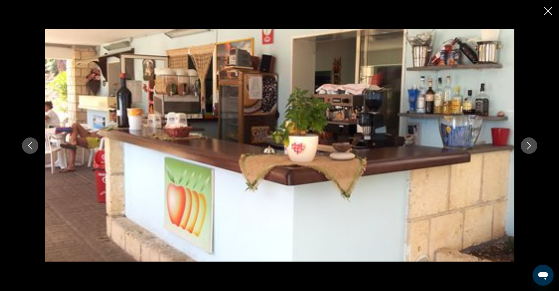
click at [533, 149] on icon "Next image" at bounding box center [529, 146] width 8 height 8
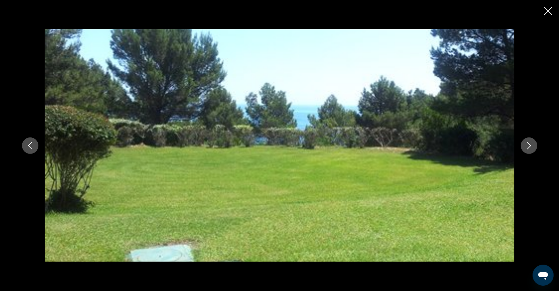
click at [533, 149] on icon "Next image" at bounding box center [529, 146] width 8 height 8
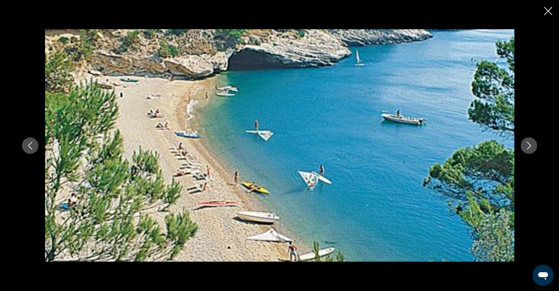
click at [533, 149] on icon "Next image" at bounding box center [529, 146] width 8 height 8
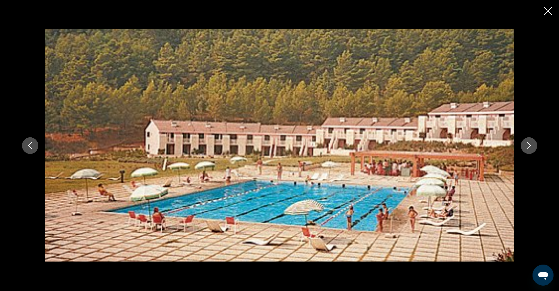
click at [549, 12] on icon "Close slideshow" at bounding box center [548, 11] width 8 height 8
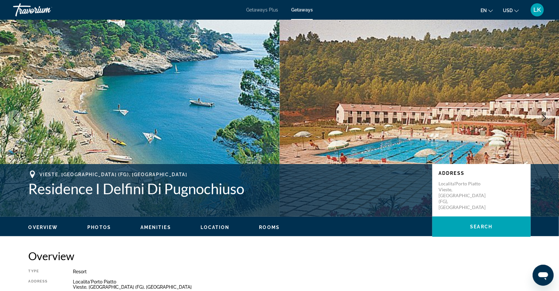
scroll to position [0, 0]
click at [268, 11] on span "Getaways Plus" at bounding box center [262, 9] width 32 height 5
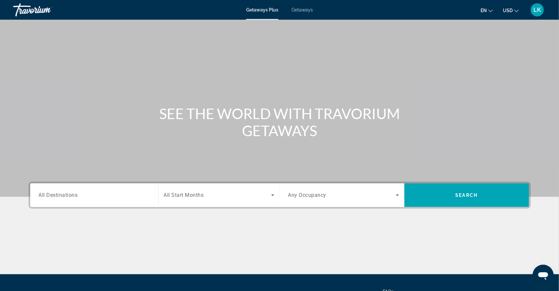
click at [39, 198] on span "All Destinations" at bounding box center [58, 195] width 39 height 6
click at [39, 200] on input "Destination All Destinations" at bounding box center [94, 196] width 111 height 8
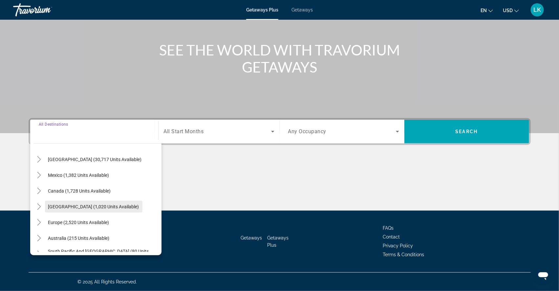
scroll to position [23, 0]
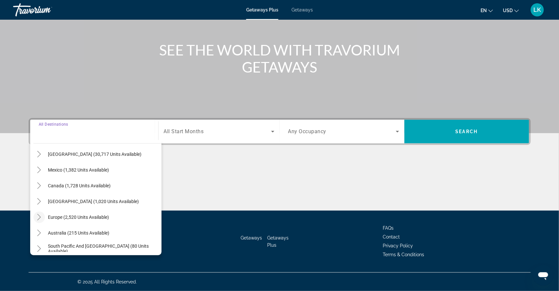
click at [36, 214] on icon "Toggle Europe (2,520 units available)" at bounding box center [39, 217] width 7 height 7
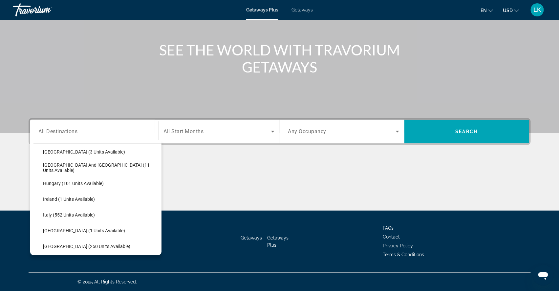
scroll to position [201, 0]
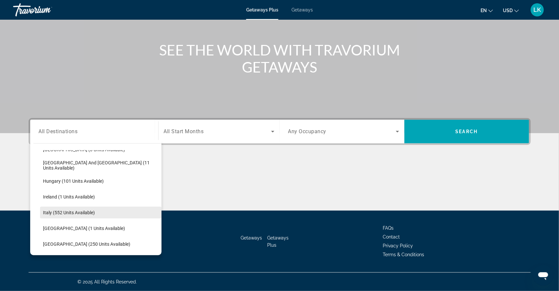
click at [43, 210] on span "Italy (552 units available)" at bounding box center [69, 212] width 52 height 5
type input "**********"
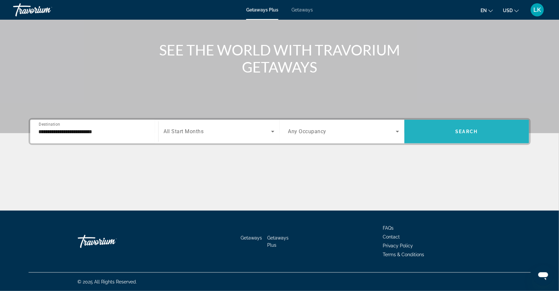
click at [468, 129] on span "Search" at bounding box center [466, 131] width 22 height 5
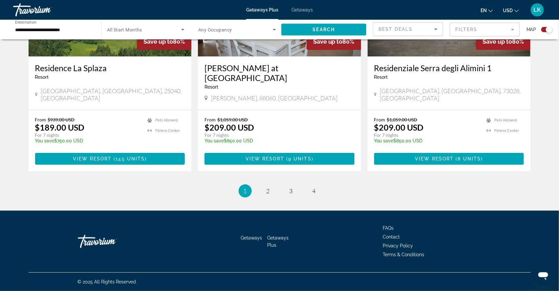
scroll to position [1028, 0]
click at [268, 187] on span "2" at bounding box center [267, 190] width 3 height 7
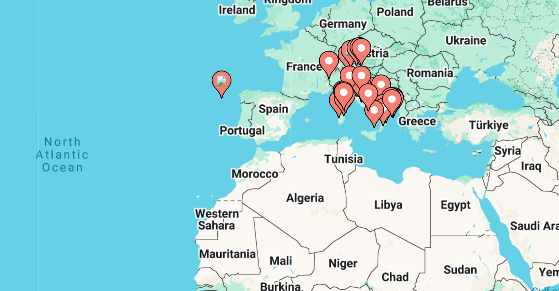
click at [366, 112] on gmp-advanced-marker "Main content" at bounding box center [369, 117] width 7 height 10
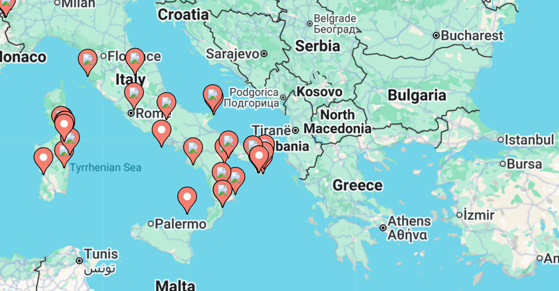
drag, startPoint x: 49, startPoint y: 65, endPoint x: 96, endPoint y: 61, distance: 47.4
click at [96, 61] on div "To activate drag with keyboard, press Alt + Enter. Once in keyboard drag state,…" at bounding box center [280, 144] width 502 height 197
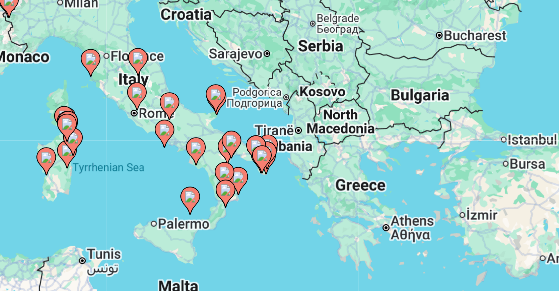
click at [302, 130] on image "Main content" at bounding box center [304, 132] width 4 height 4
type input "**********"
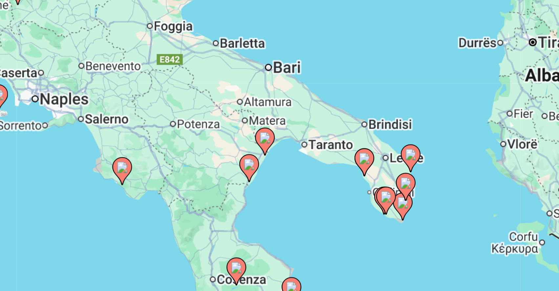
click at [278, 136] on image "Main content" at bounding box center [280, 138] width 4 height 4
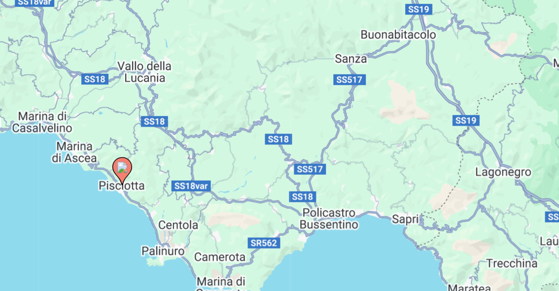
click at [278, 136] on image "Main content" at bounding box center [280, 138] width 4 height 4
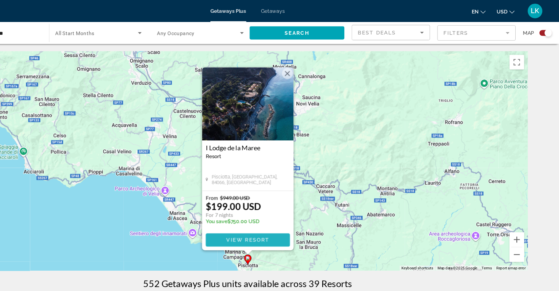
click at [260, 217] on span "View Resort" at bounding box center [279, 215] width 39 height 5
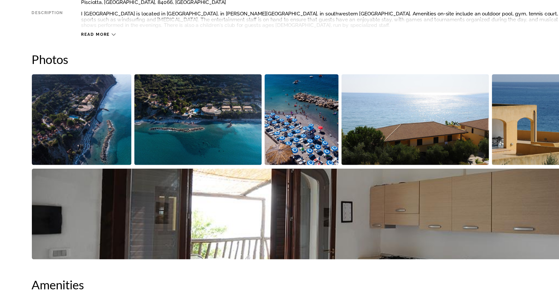
scroll to position [283, 0]
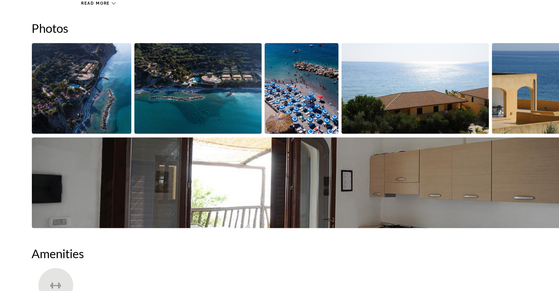
click at [80, 116] on img "Open full-screen image slider" at bounding box center [74, 109] width 90 height 81
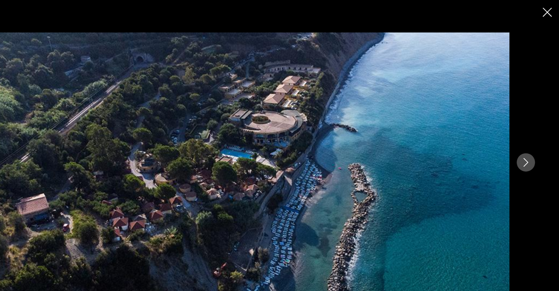
click at [525, 145] on icon "Next image" at bounding box center [529, 146] width 8 height 8
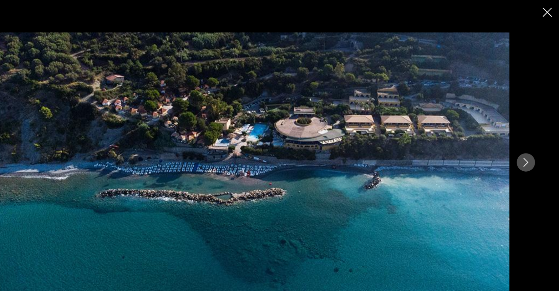
click at [525, 145] on icon "Next image" at bounding box center [529, 146] width 8 height 8
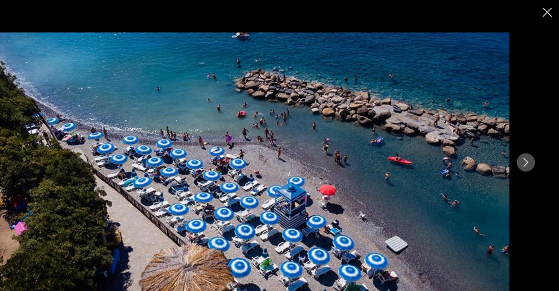
click at [525, 145] on icon "Next image" at bounding box center [529, 146] width 8 height 8
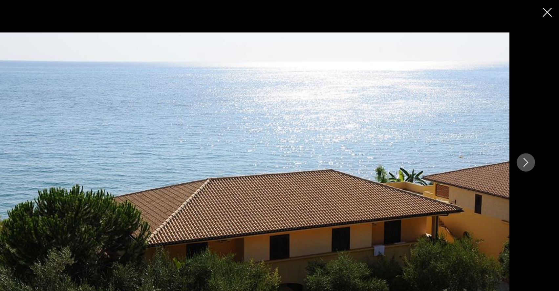
click at [525, 145] on icon "Next image" at bounding box center [529, 146] width 8 height 8
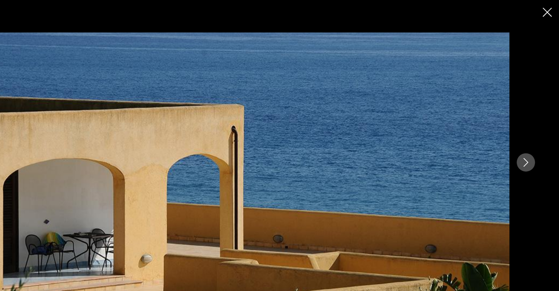
click at [525, 145] on icon "Next image" at bounding box center [529, 146] width 8 height 8
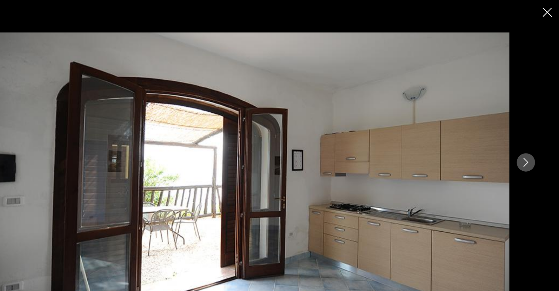
click at [525, 145] on icon "Next image" at bounding box center [529, 146] width 8 height 8
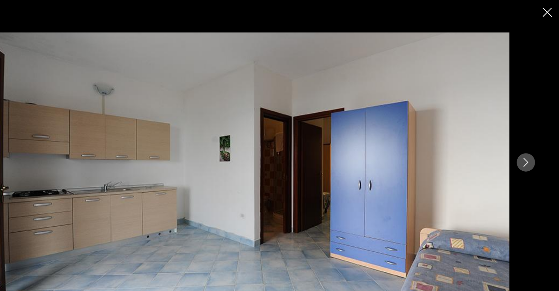
click at [525, 145] on icon "Next image" at bounding box center [529, 146] width 8 height 8
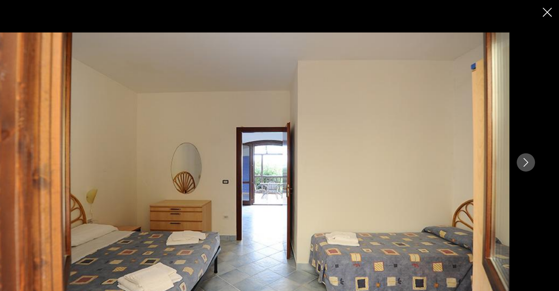
click at [525, 145] on icon "Next image" at bounding box center [529, 146] width 8 height 8
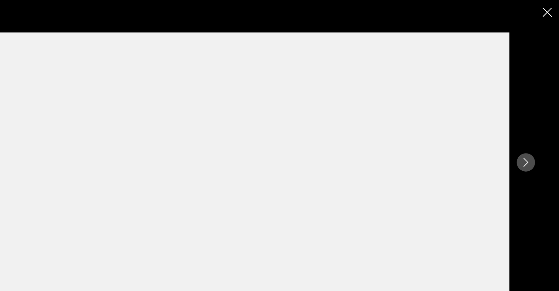
click at [525, 145] on icon "Next image" at bounding box center [529, 146] width 8 height 8
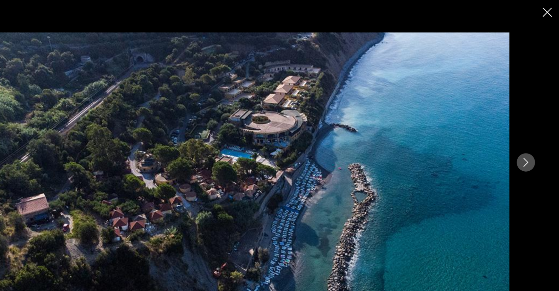
click at [544, 12] on icon "Close slideshow" at bounding box center [548, 11] width 8 height 8
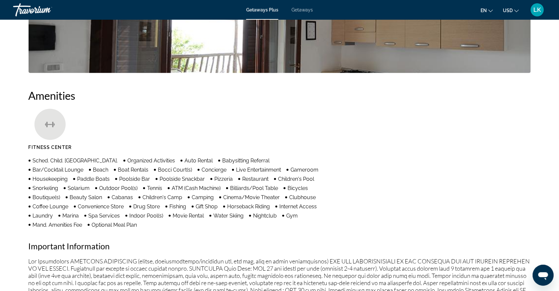
scroll to position [444, 0]
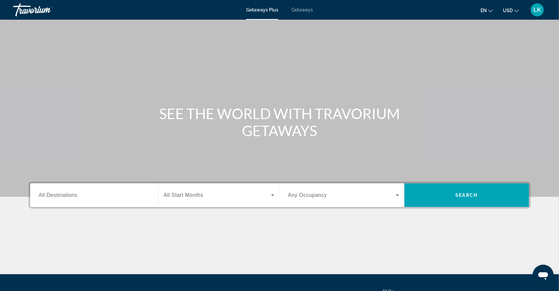
click at [307, 11] on span "Getaways" at bounding box center [301, 9] width 21 height 5
click at [263, 10] on span "Getaways Plus" at bounding box center [262, 9] width 32 height 5
click at [55, 198] on span "All Destinations" at bounding box center [58, 195] width 39 height 6
click at [55, 200] on input "Destination All Destinations" at bounding box center [94, 196] width 111 height 8
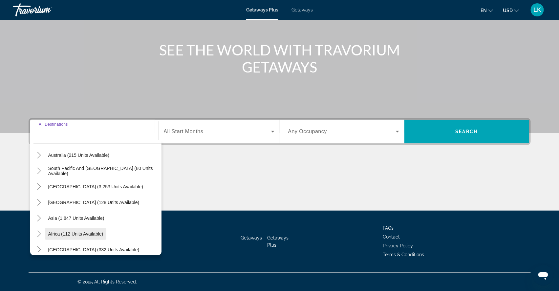
scroll to position [100, 0]
click at [36, 247] on icon "Toggle Middle East (332 units available)" at bounding box center [39, 250] width 7 height 7
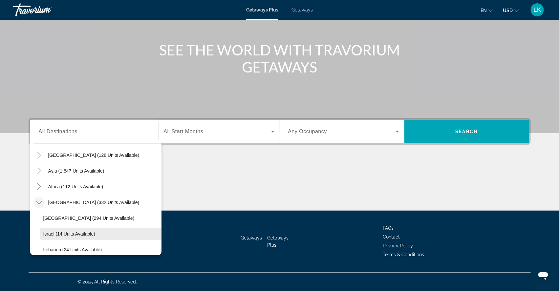
scroll to position [148, 0]
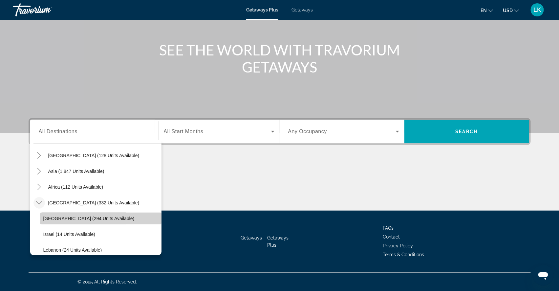
click at [46, 216] on span "Egypt (294 units available)" at bounding box center [88, 218] width 91 height 5
type input "**********"
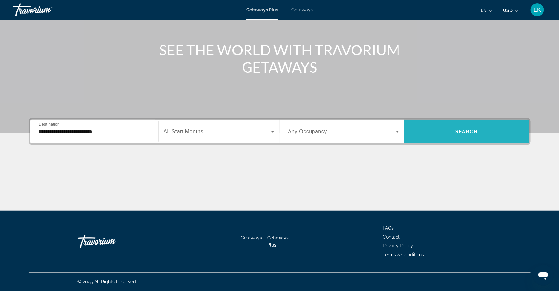
click at [474, 129] on span "Search" at bounding box center [466, 131] width 22 height 5
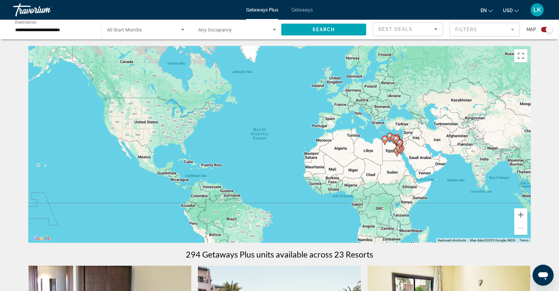
click at [299, 11] on span "Getaways" at bounding box center [301, 9] width 21 height 5
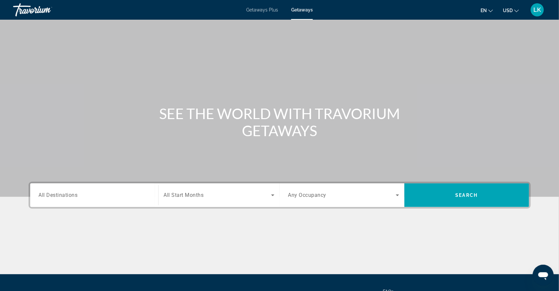
click at [60, 198] on span "All Destinations" at bounding box center [58, 195] width 39 height 6
click at [60, 200] on input "Destination All Destinations" at bounding box center [94, 196] width 111 height 8
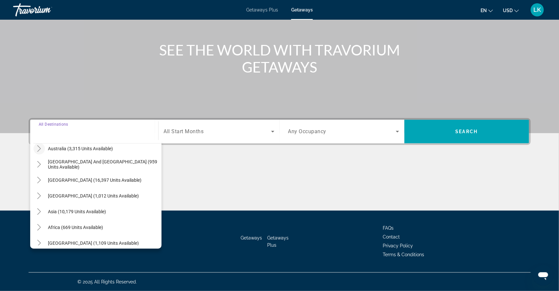
scroll to position [100, 0]
click at [36, 241] on icon "Toggle Middle East (1,109 units available)" at bounding box center [39, 244] width 7 height 7
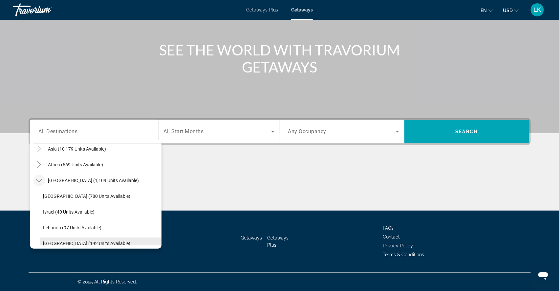
click at [67, 241] on span "United Arab Emirates (192 units available)" at bounding box center [86, 243] width 87 height 5
type input "**********"
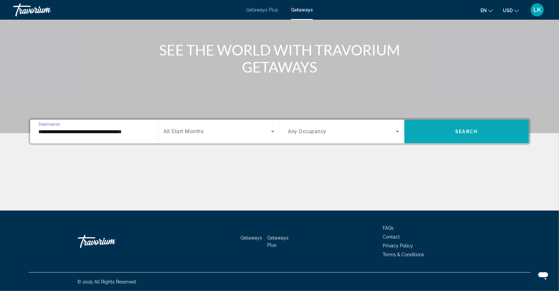
click at [459, 125] on span "Search widget" at bounding box center [466, 132] width 125 height 16
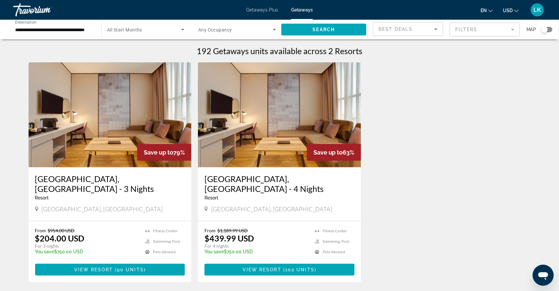
click at [55, 30] on input "**********" at bounding box center [54, 30] width 78 height 8
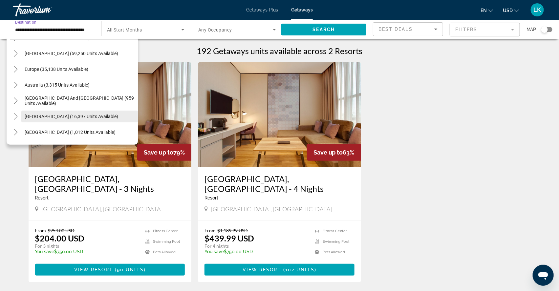
scroll to position [53, 0]
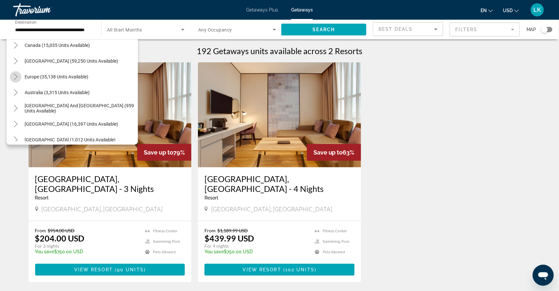
click at [17, 77] on icon "Toggle Europe (35,138 units available)" at bounding box center [15, 77] width 7 height 7
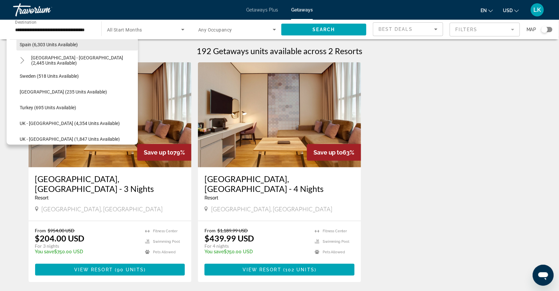
scroll to position [373, 0]
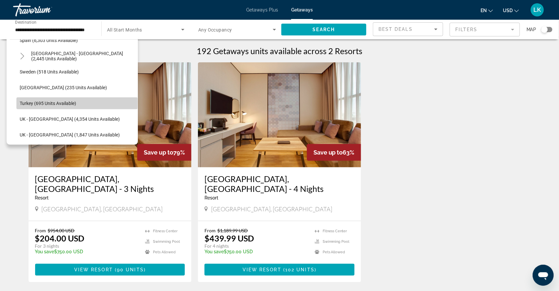
click at [31, 104] on span "Turkey (695 units available)" at bounding box center [48, 103] width 56 height 5
type input "**********"
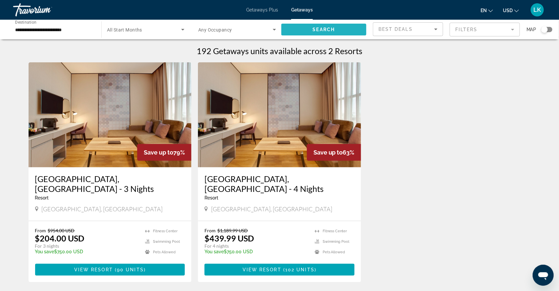
click at [345, 32] on span "Search widget" at bounding box center [323, 30] width 85 height 16
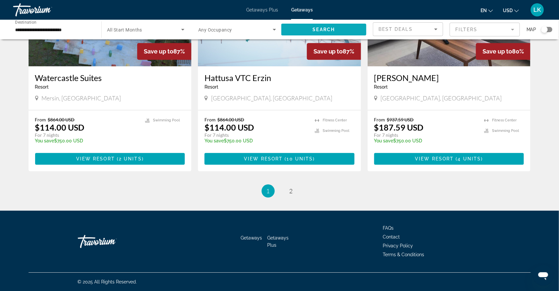
scroll to position [786, 0]
click at [291, 195] on span "2" at bounding box center [290, 190] width 3 height 7
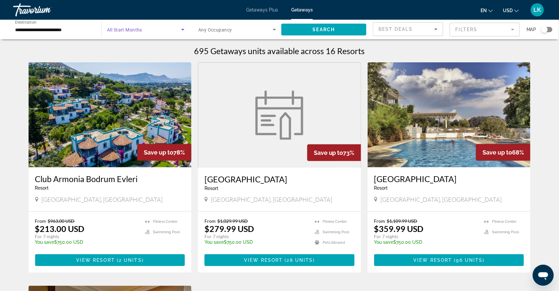
click at [168, 33] on span "Search widget" at bounding box center [144, 30] width 74 height 8
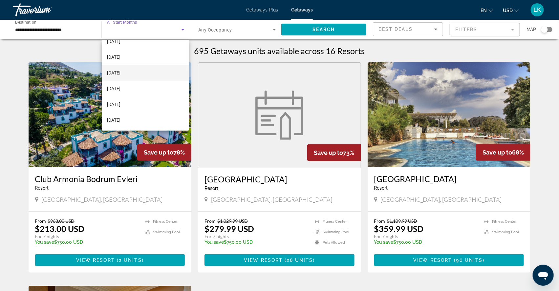
scroll to position [73, 0]
click at [122, 115] on mat-option "May 2026" at bounding box center [145, 120] width 87 height 16
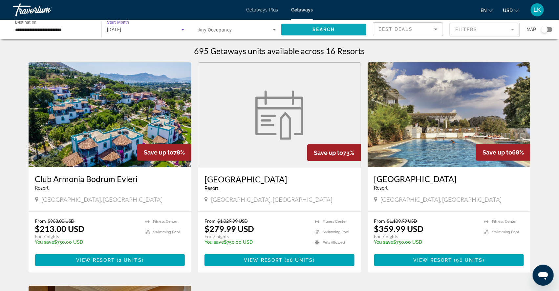
click at [313, 32] on span "Search" at bounding box center [324, 29] width 22 height 5
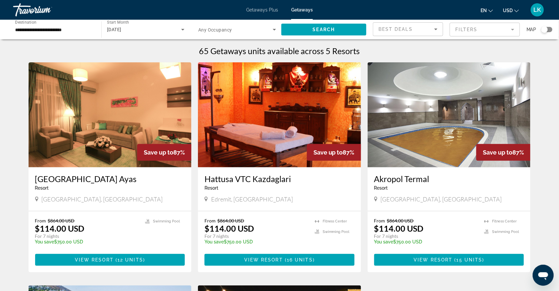
click at [112, 145] on img "Main content" at bounding box center [110, 114] width 163 height 105
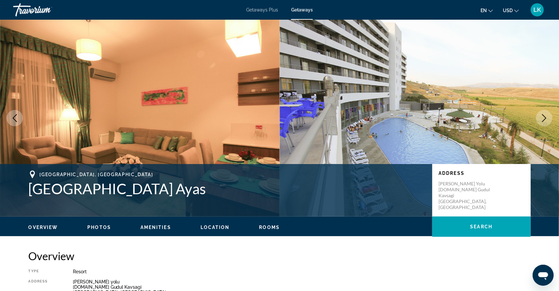
click at [544, 122] on icon "Next image" at bounding box center [544, 118] width 8 height 8
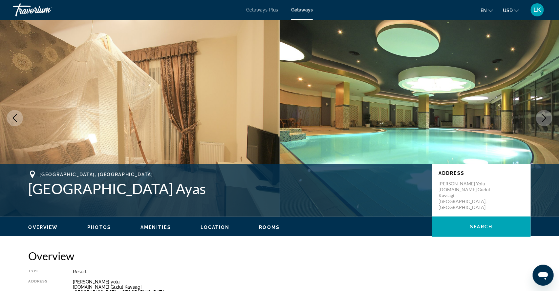
click at [544, 122] on icon "Next image" at bounding box center [544, 118] width 8 height 8
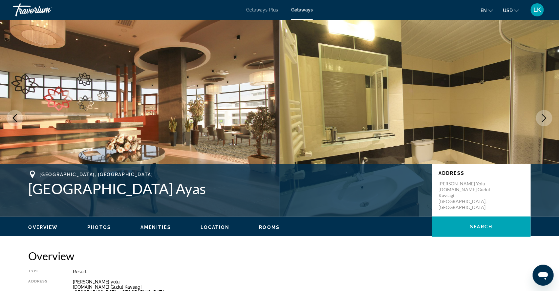
click at [544, 122] on icon "Next image" at bounding box center [544, 118] width 8 height 8
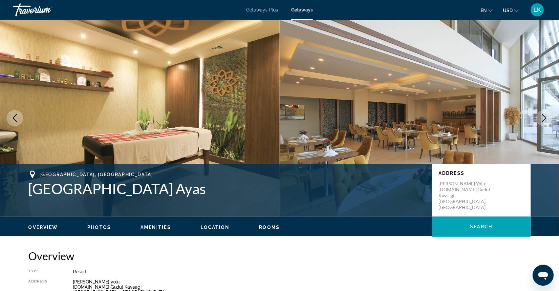
click at [544, 122] on icon "Next image" at bounding box center [544, 118] width 8 height 8
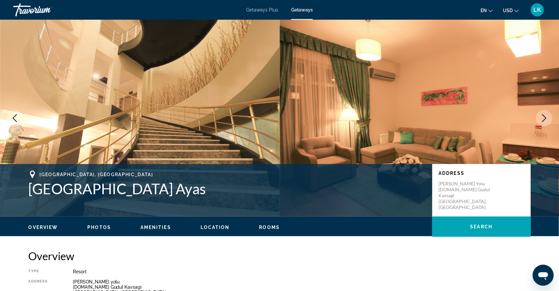
click at [544, 122] on icon "Next image" at bounding box center [544, 118] width 8 height 8
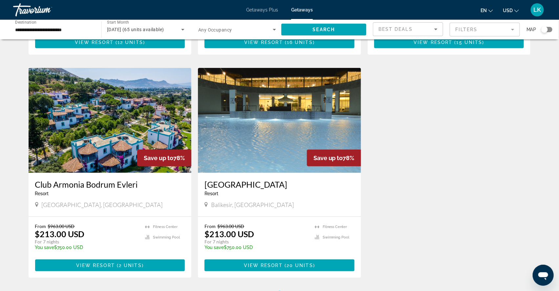
scroll to position [217, 0]
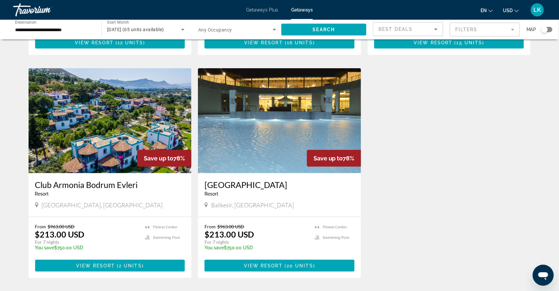
click at [99, 159] on img "Main content" at bounding box center [110, 120] width 163 height 105
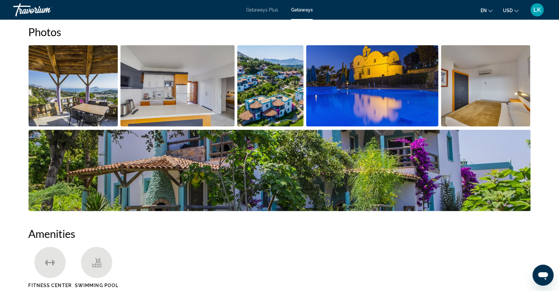
scroll to position [308, 0]
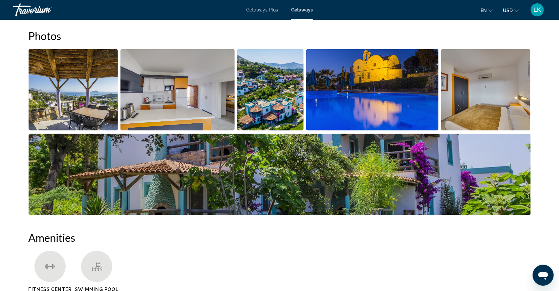
click at [95, 119] on img "Open full-screen image slider" at bounding box center [74, 89] width 90 height 81
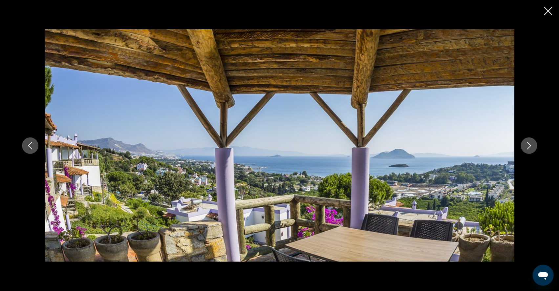
click at [533, 145] on icon "Next image" at bounding box center [529, 146] width 8 height 8
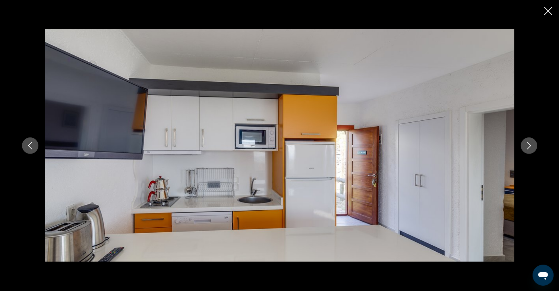
click at [533, 143] on icon "Next image" at bounding box center [529, 146] width 8 height 8
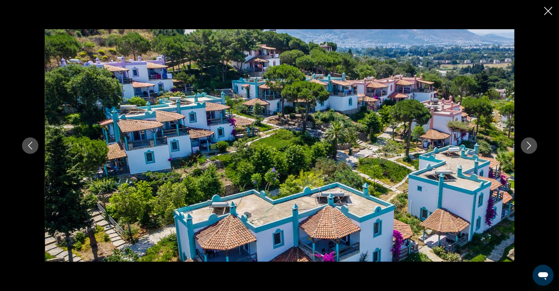
click at [533, 143] on icon "Next image" at bounding box center [529, 146] width 8 height 8
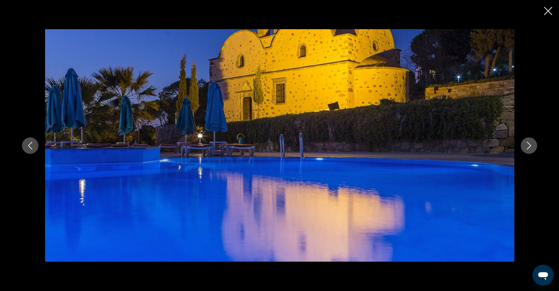
click at [533, 144] on icon "Next image" at bounding box center [529, 146] width 8 height 8
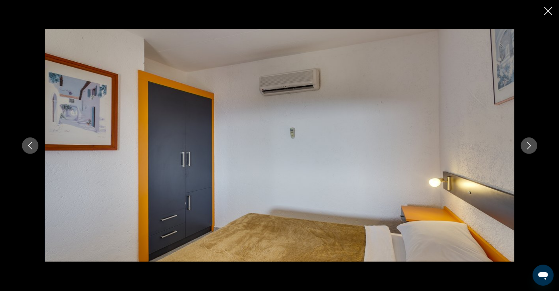
click at [533, 145] on icon "Next image" at bounding box center [529, 146] width 8 height 8
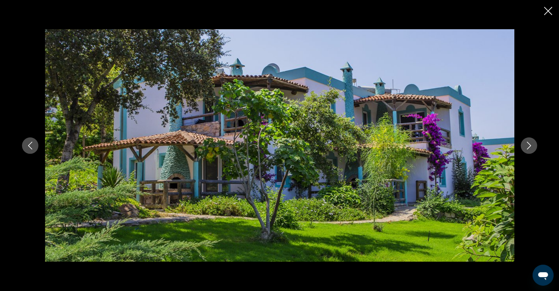
click at [533, 145] on icon "Next image" at bounding box center [529, 146] width 8 height 8
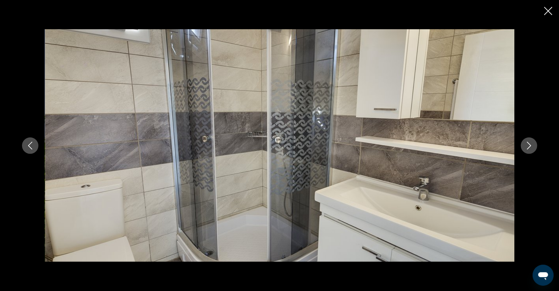
click at [533, 145] on icon "Next image" at bounding box center [529, 146] width 8 height 8
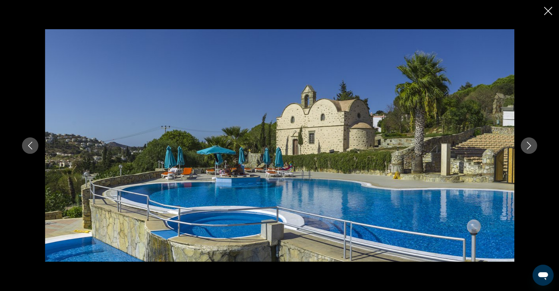
click at [533, 146] on icon "Next image" at bounding box center [529, 146] width 8 height 8
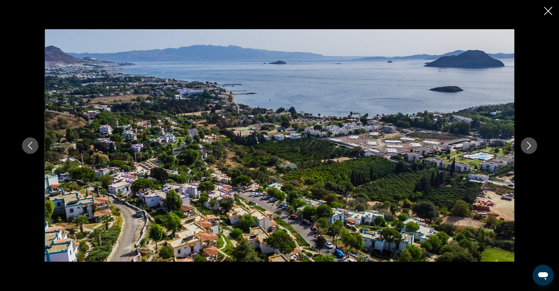
click at [533, 146] on icon "Next image" at bounding box center [529, 146] width 8 height 8
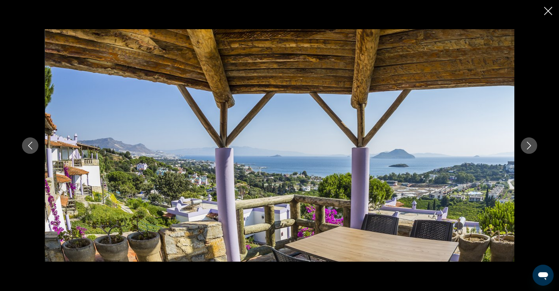
click at [533, 146] on icon "Next image" at bounding box center [529, 146] width 8 height 8
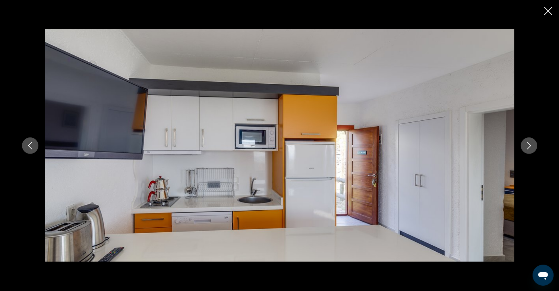
click at [533, 146] on icon "Next image" at bounding box center [529, 146] width 8 height 8
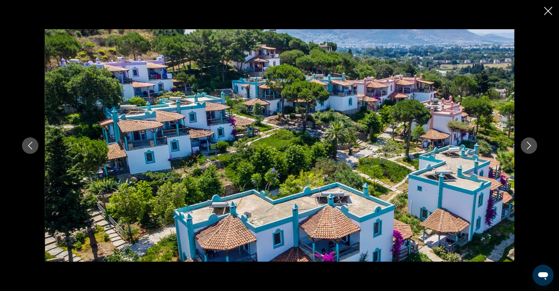
click at [533, 146] on icon "Next image" at bounding box center [529, 146] width 8 height 8
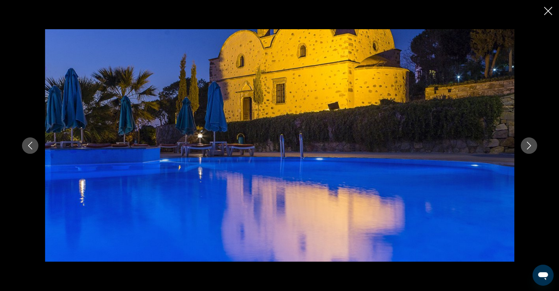
click at [533, 147] on icon "Next image" at bounding box center [529, 146] width 8 height 8
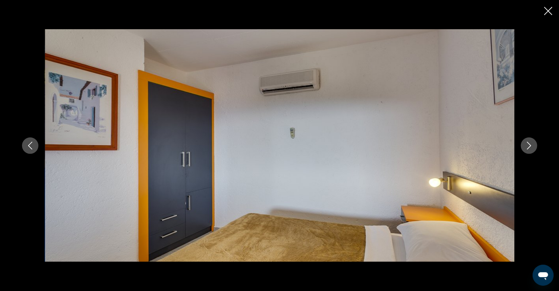
click at [533, 147] on icon "Next image" at bounding box center [529, 146] width 8 height 8
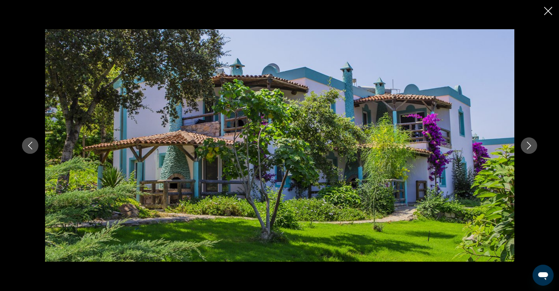
click at [533, 147] on icon "Next image" at bounding box center [529, 146] width 8 height 8
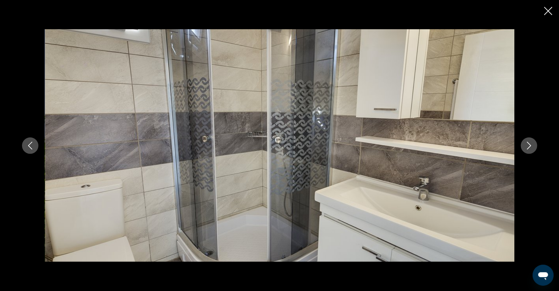
click at [533, 148] on icon "Next image" at bounding box center [529, 146] width 8 height 8
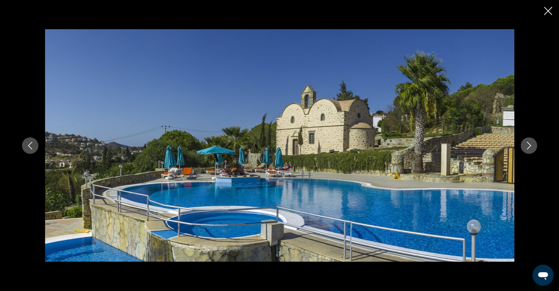
click at [549, 12] on icon "Close slideshow" at bounding box center [548, 11] width 8 height 8
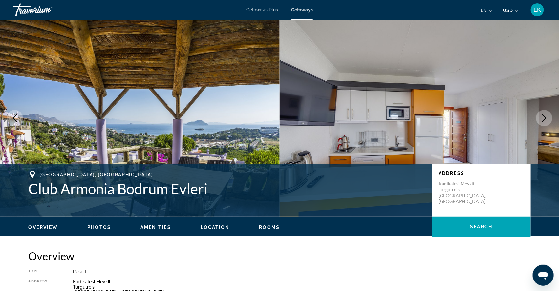
scroll to position [0, 0]
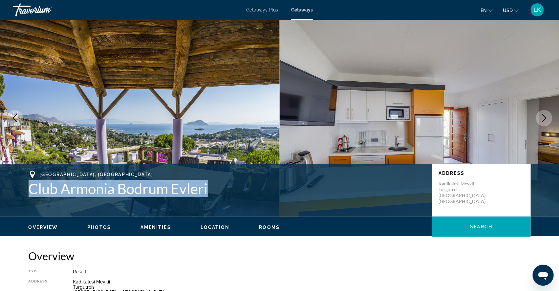
drag, startPoint x: 14, startPoint y: 197, endPoint x: 198, endPoint y: 200, distance: 183.5
click at [198, 197] on h1 "Club Armonia Bodrum Evleri" at bounding box center [227, 188] width 397 height 17
copy h1 "Club Armonia Bodrum Evleri"
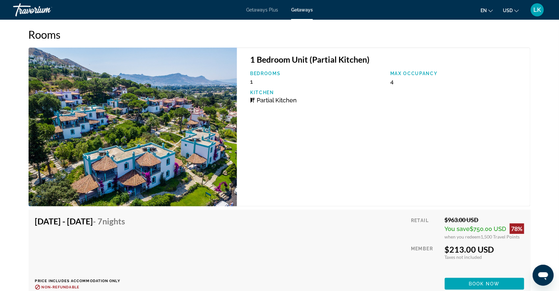
scroll to position [995, 0]
